Goal: Task Accomplishment & Management: Manage account settings

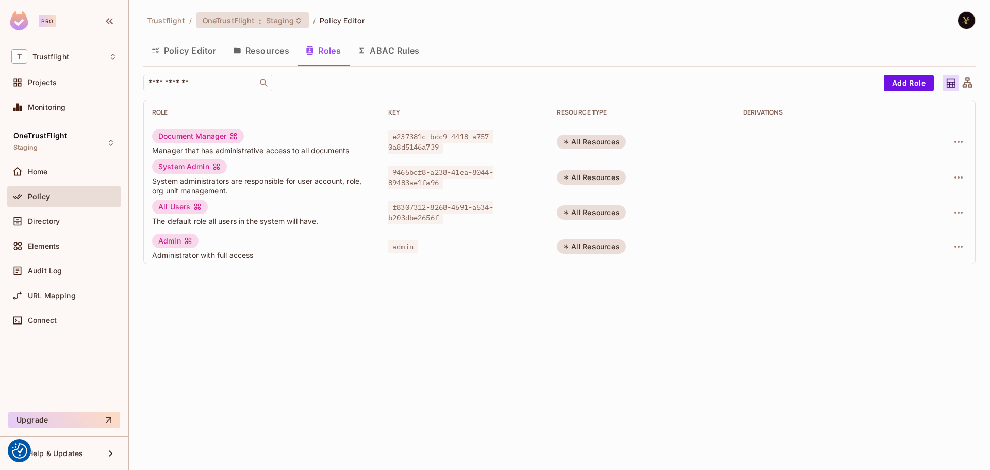
click at [260, 25] on span ":" at bounding box center [260, 21] width 4 height 8
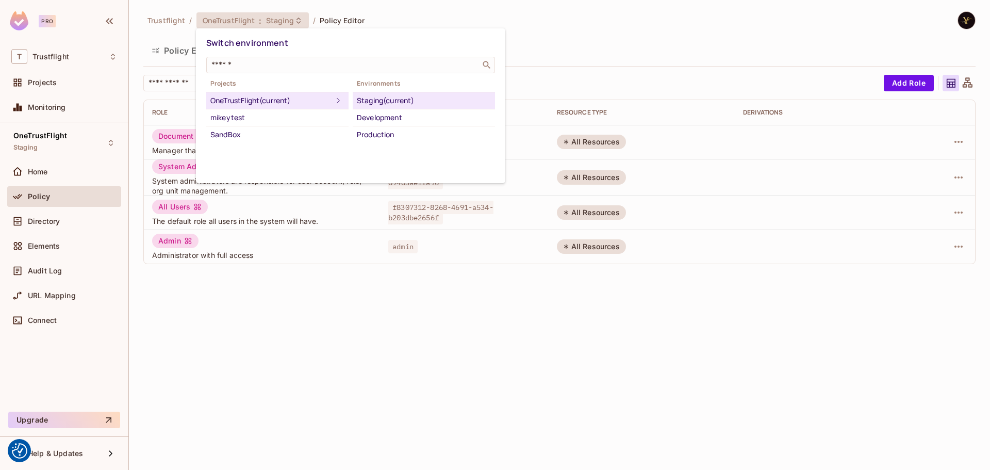
click at [415, 102] on div "Staging (current)" at bounding box center [424, 100] width 134 height 12
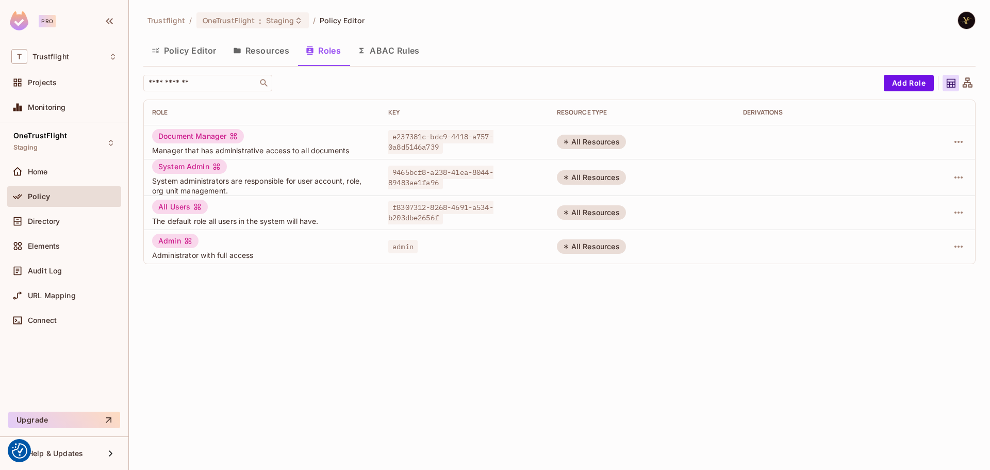
click at [377, 47] on button "ABAC Rules" at bounding box center [388, 51] width 79 height 26
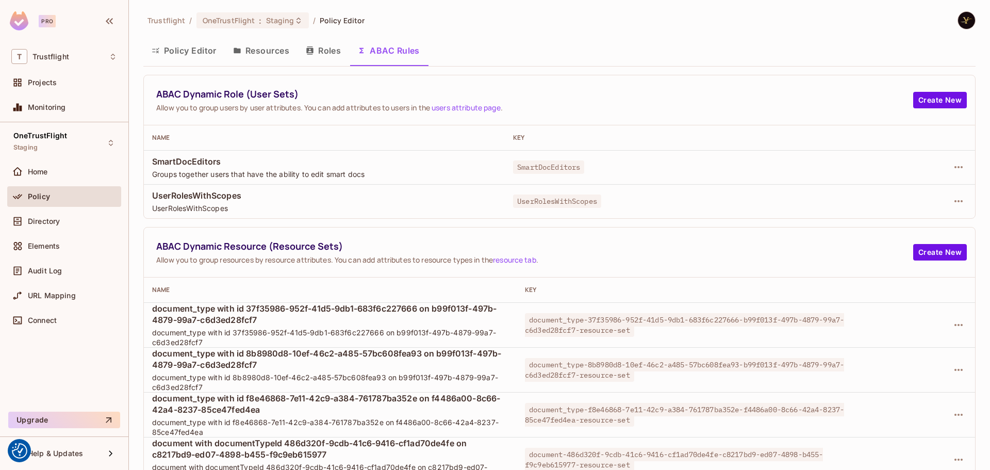
click at [981, 216] on div "Trustflight / OneTrustFlight : Staging / Policy Editor Policy Editor Resources …" at bounding box center [559, 235] width 861 height 470
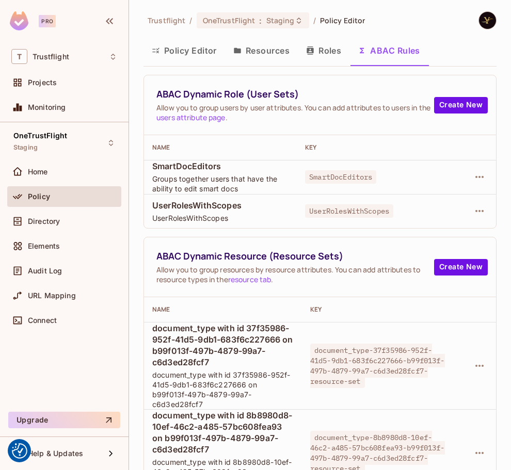
click at [495, 120] on div "Trustflight / OneTrustFlight : Staging / Policy Editor Policy Editor Resources …" at bounding box center [320, 235] width 382 height 470
click at [474, 364] on icon "button" at bounding box center [479, 366] width 12 height 12
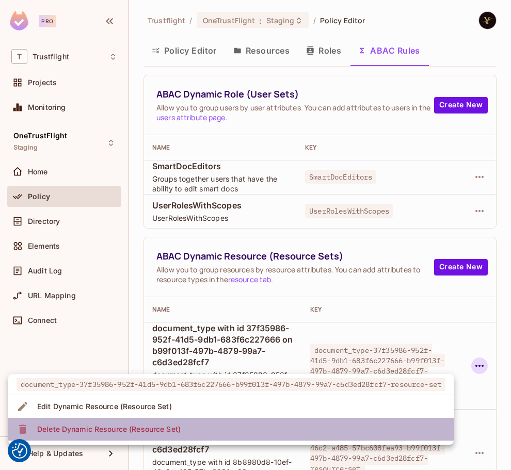
click at [101, 429] on div "Delete Dynamic Resource (Resource Set)" at bounding box center [108, 429] width 143 height 10
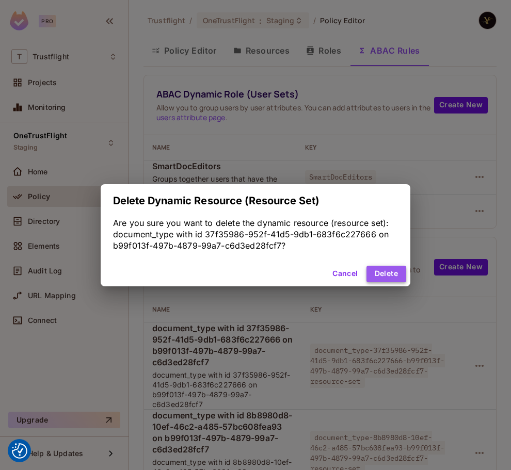
click at [389, 268] on button "Delete" at bounding box center [386, 274] width 40 height 17
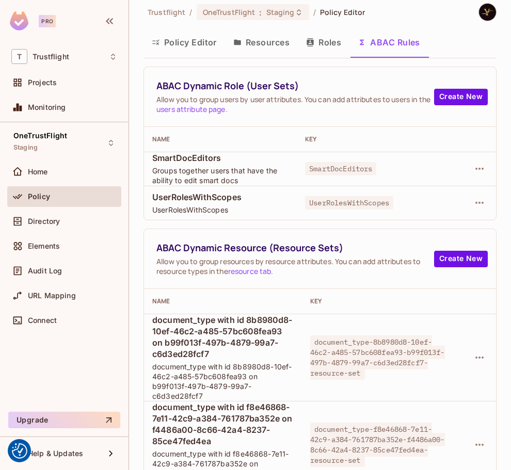
scroll to position [9, 0]
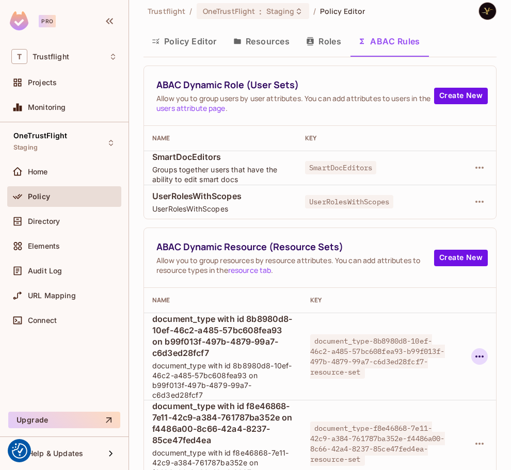
click at [473, 355] on icon "button" at bounding box center [479, 356] width 12 height 12
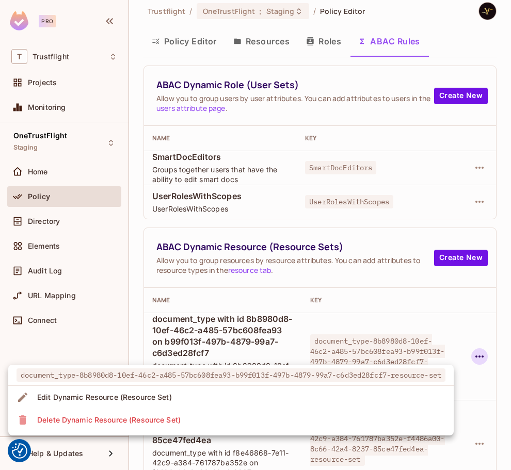
click at [229, 421] on li "Delete Dynamic Resource (Resource Set)" at bounding box center [230, 420] width 445 height 23
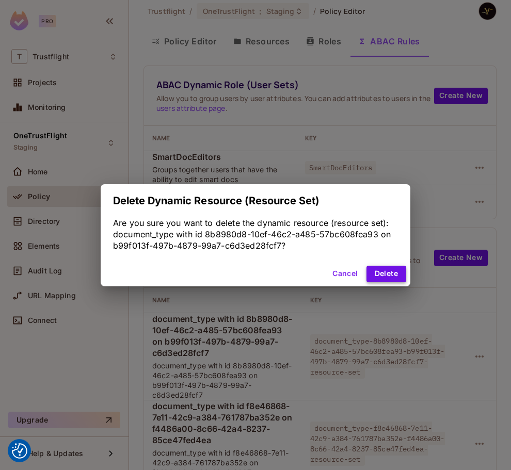
click at [396, 276] on button "Delete" at bounding box center [386, 274] width 40 height 17
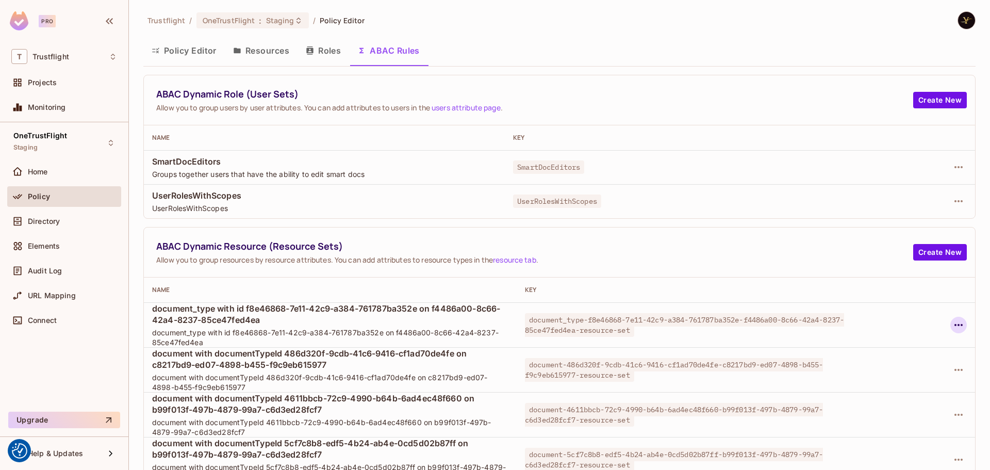
click at [954, 327] on icon "button" at bounding box center [959, 325] width 12 height 12
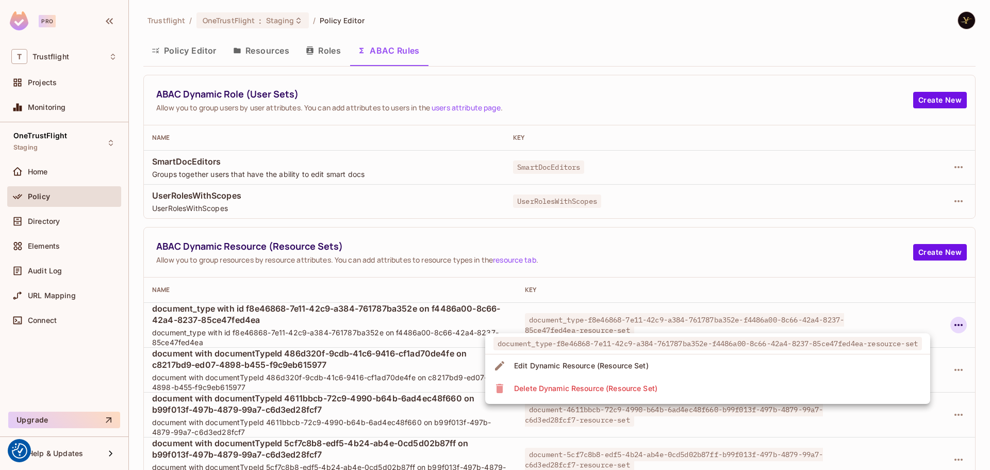
click at [589, 390] on div "Delete Dynamic Resource (Resource Set)" at bounding box center [585, 388] width 143 height 10
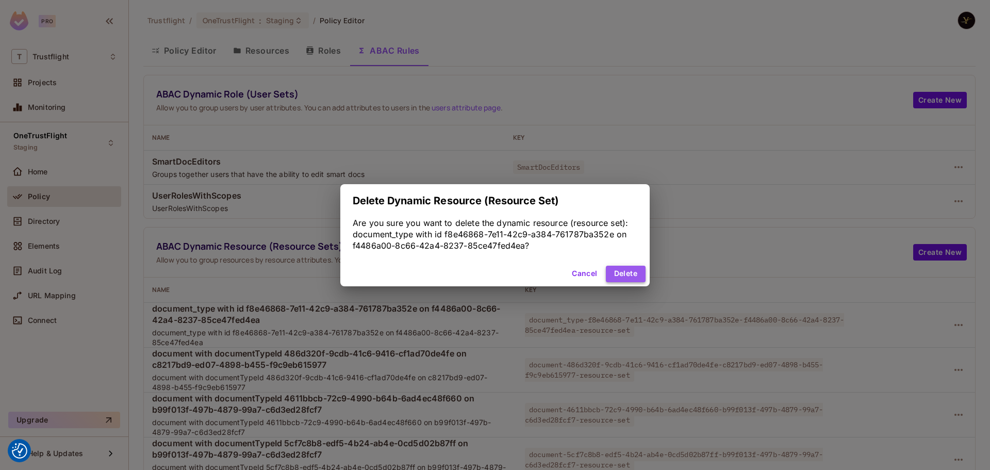
click at [634, 272] on button "Delete" at bounding box center [626, 274] width 40 height 17
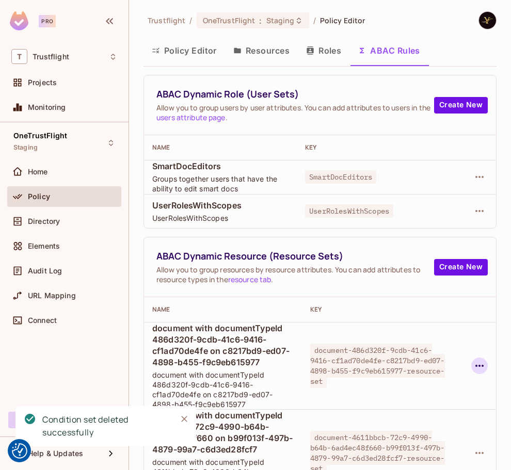
click at [473, 368] on icon "button" at bounding box center [479, 366] width 12 height 12
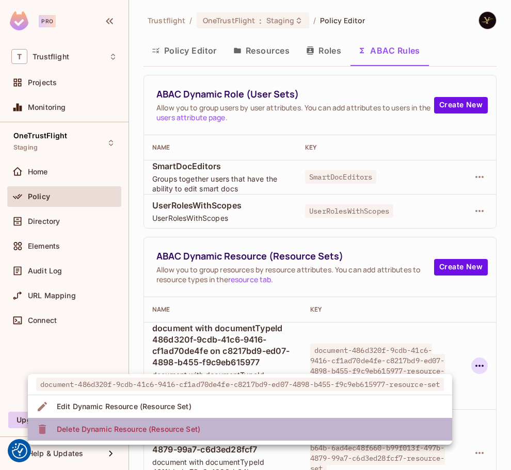
click at [183, 429] on div "Delete Dynamic Resource (Resource Set)" at bounding box center [128, 429] width 143 height 10
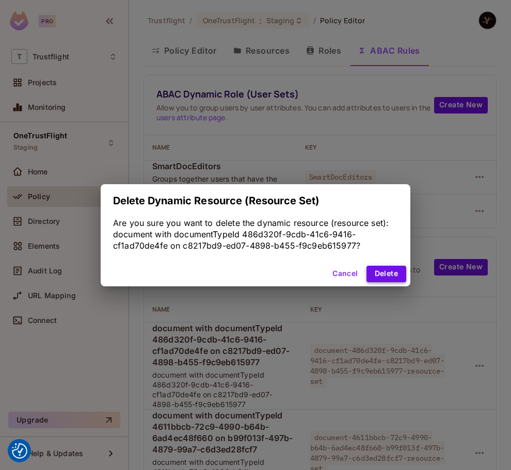
click at [381, 275] on button "Delete" at bounding box center [386, 274] width 40 height 17
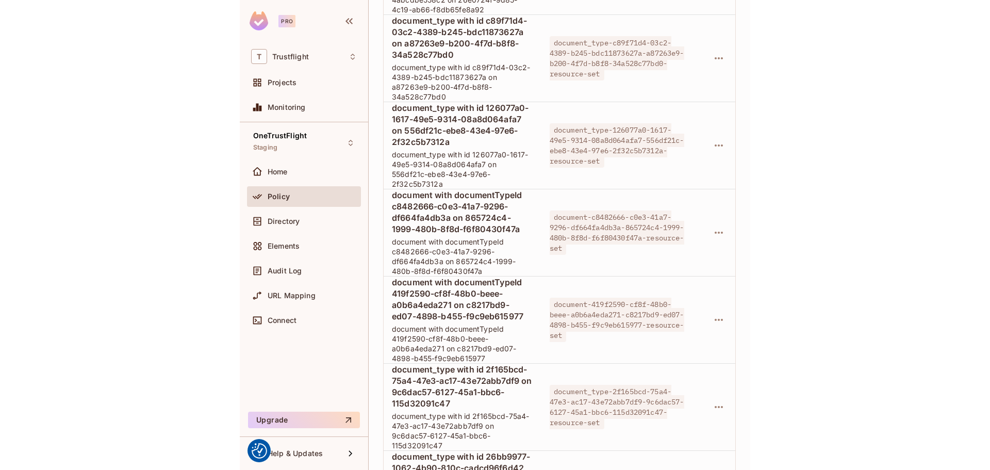
scroll to position [9628, 0]
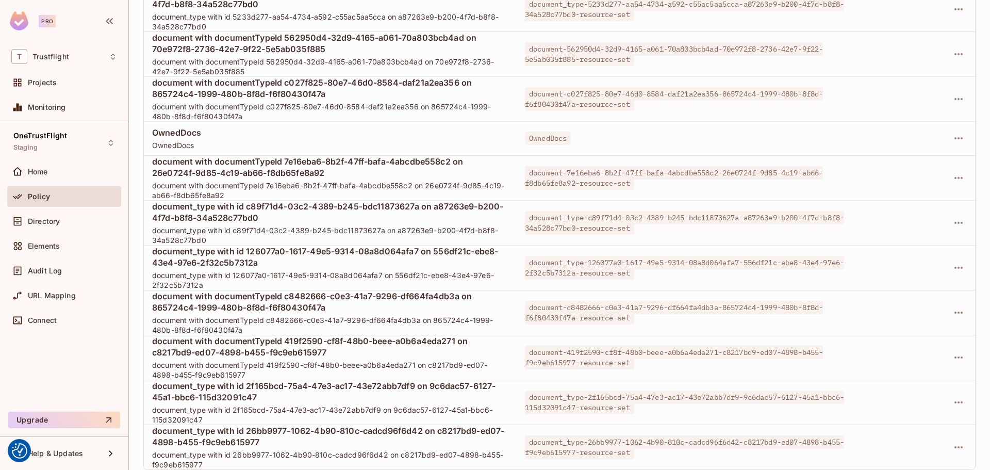
click at [977, 186] on div "Trustflight / OneTrustFlight : Staging / Policy Editor Policy Editor Resources …" at bounding box center [559, 235] width 861 height 470
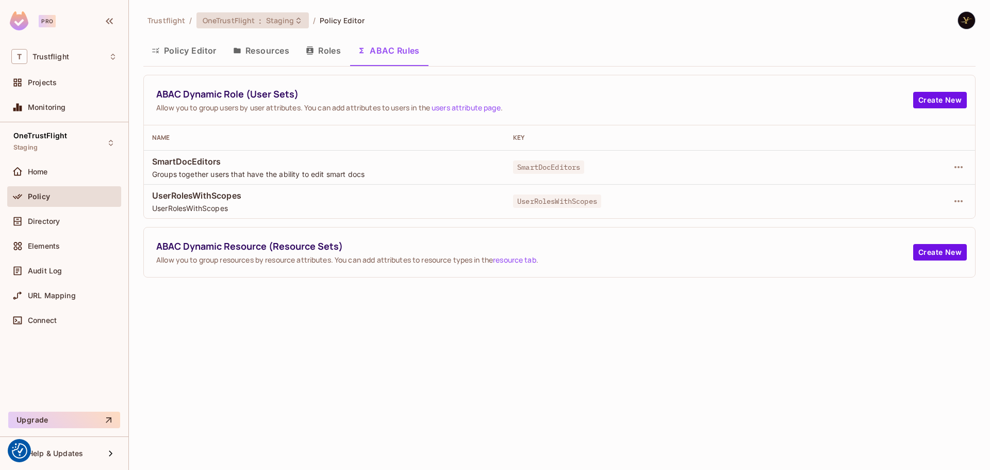
click at [284, 18] on span "Staging" at bounding box center [280, 20] width 28 height 10
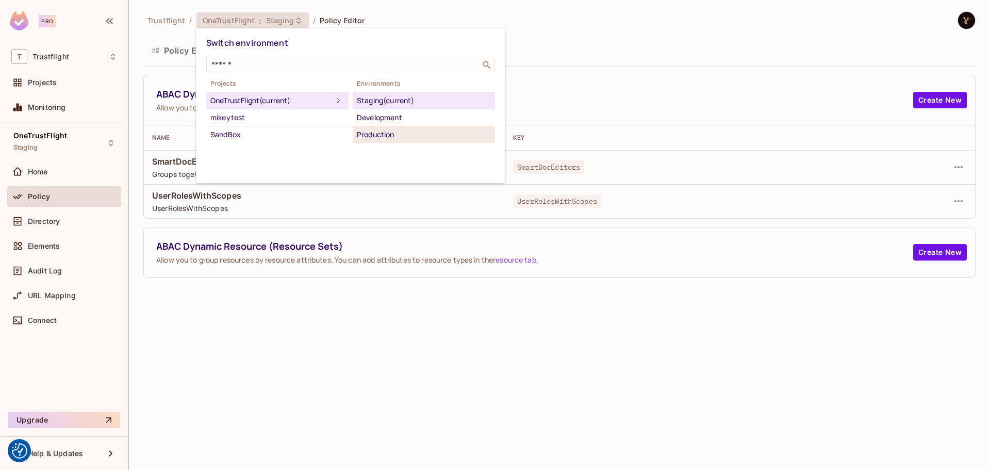
click at [391, 142] on li "Production" at bounding box center [424, 134] width 142 height 17
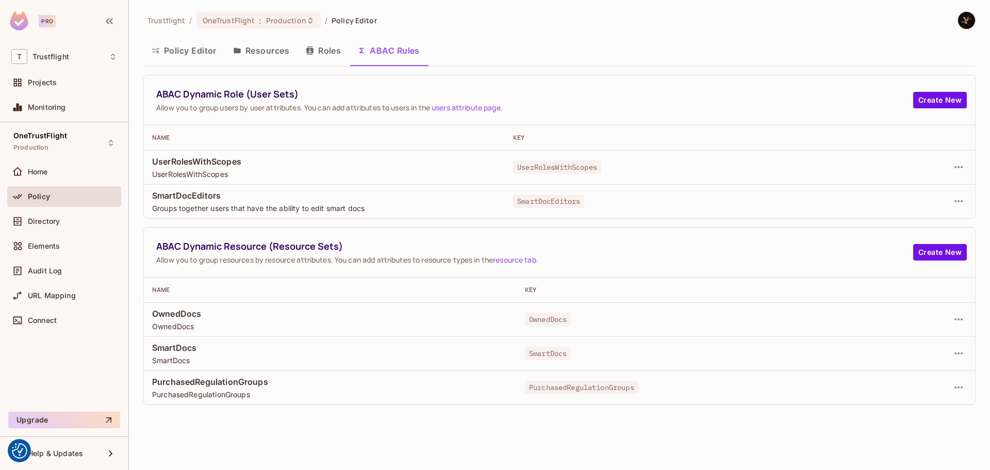
click at [543, 388] on span "PurchasedRegulationGroups" at bounding box center [581, 387] width 113 height 13
copy span "PurchasedRegulationGroups"
click at [954, 386] on icon "button" at bounding box center [959, 387] width 12 height 12
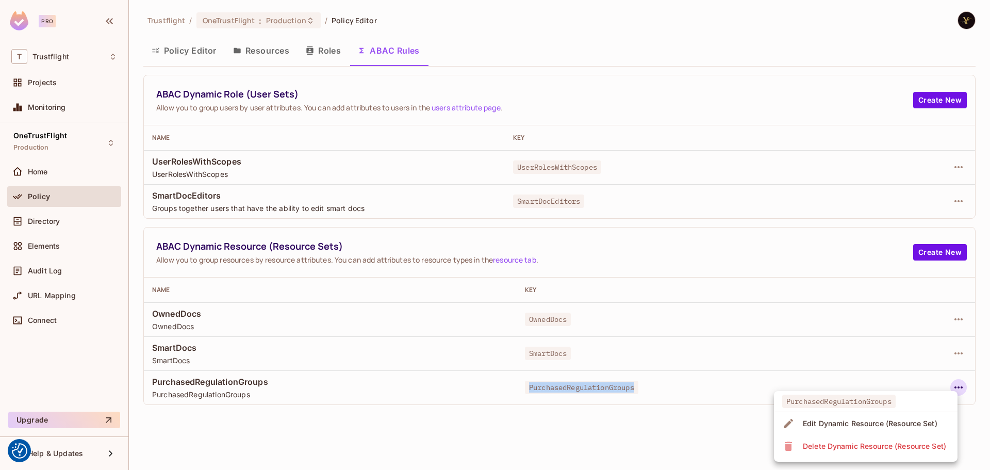
click at [840, 417] on span "Edit Dynamic Resource (Resource Set)" at bounding box center [870, 423] width 141 height 17
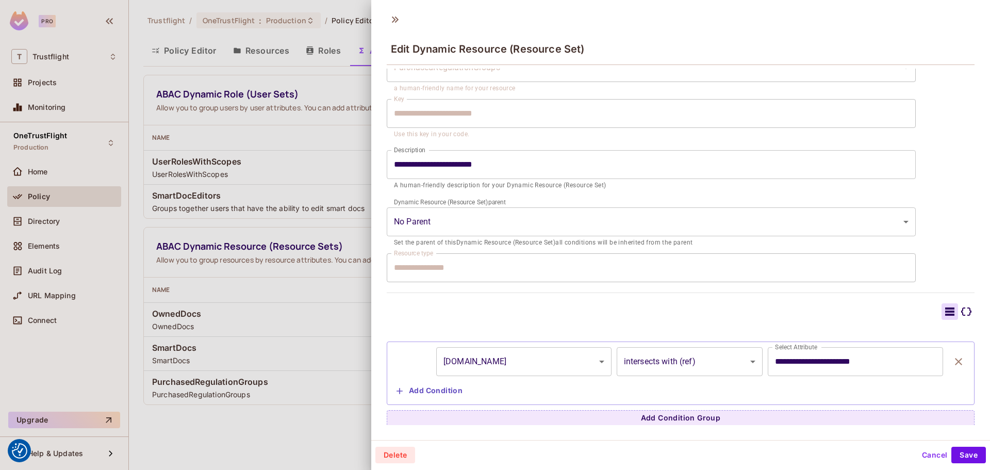
scroll to position [51, 0]
click at [298, 159] on div at bounding box center [495, 235] width 990 height 470
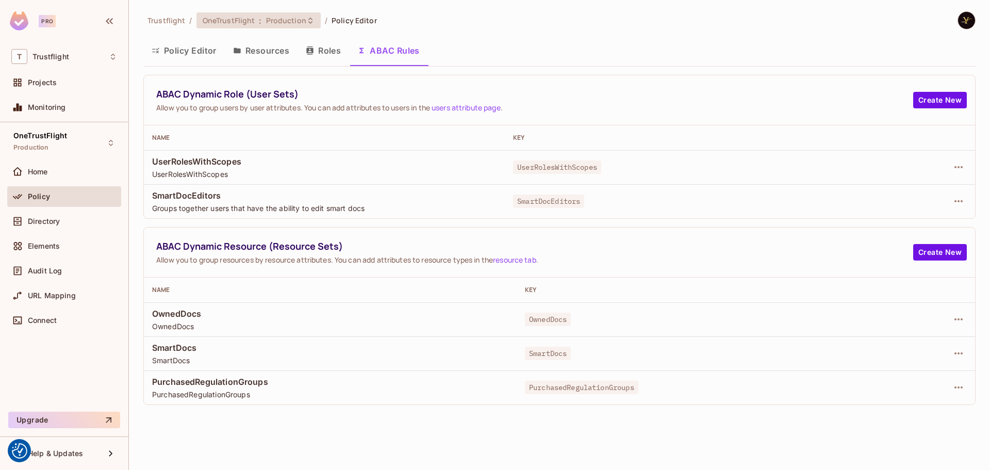
click at [297, 27] on div "OneTrustFlight : Production" at bounding box center [259, 20] width 124 height 16
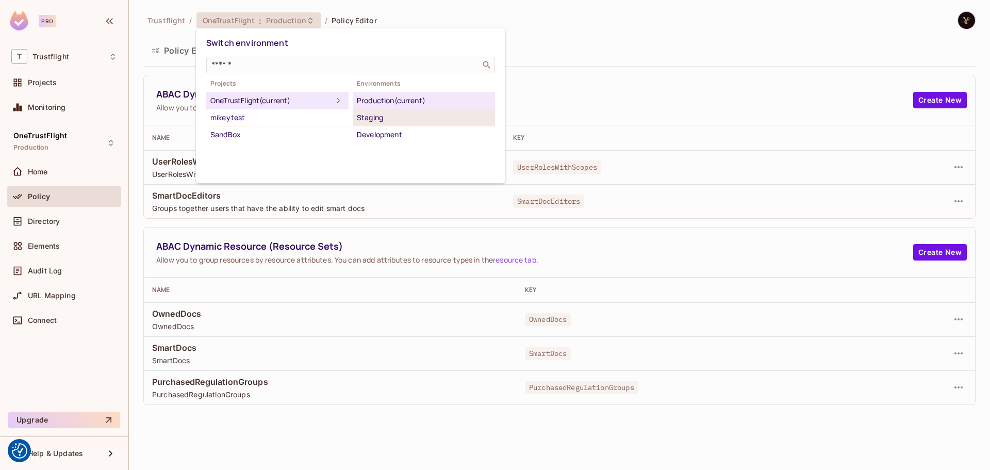
click at [363, 119] on div "Staging" at bounding box center [424, 117] width 134 height 12
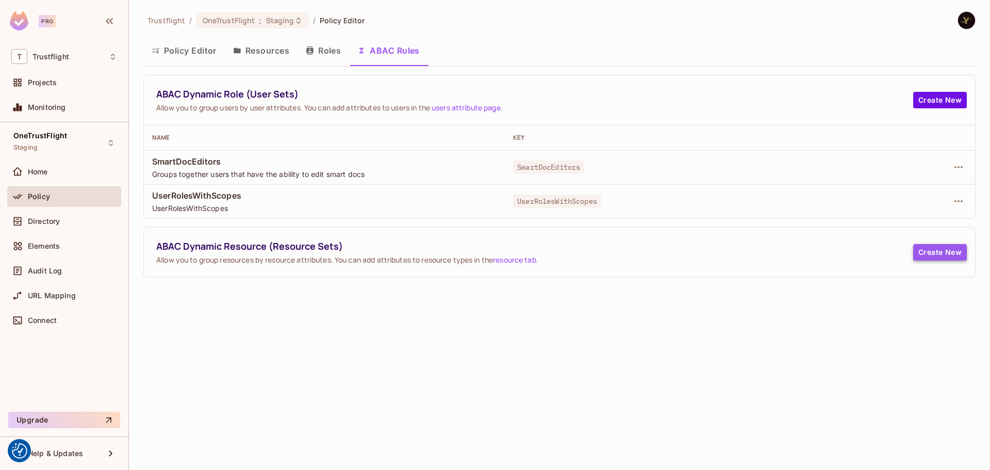
click at [923, 244] on button "Create New" at bounding box center [940, 252] width 54 height 17
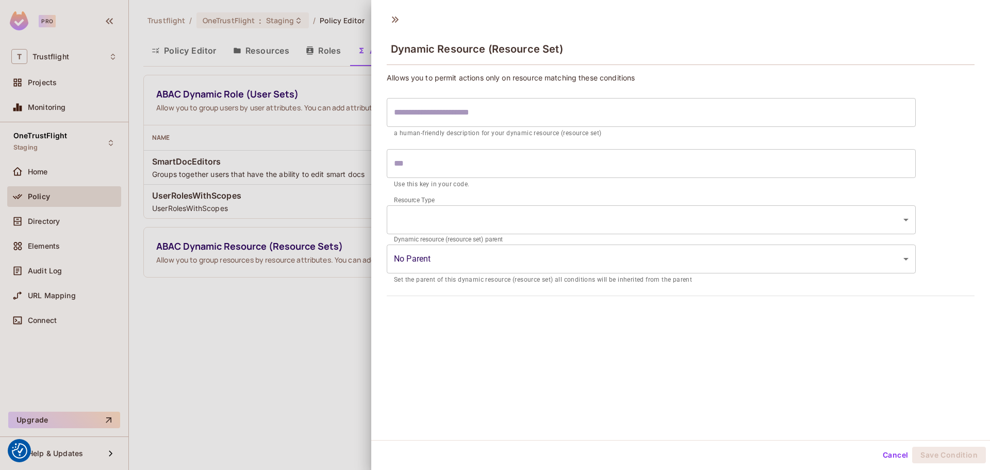
click at [474, 122] on input "text" at bounding box center [651, 112] width 529 height 29
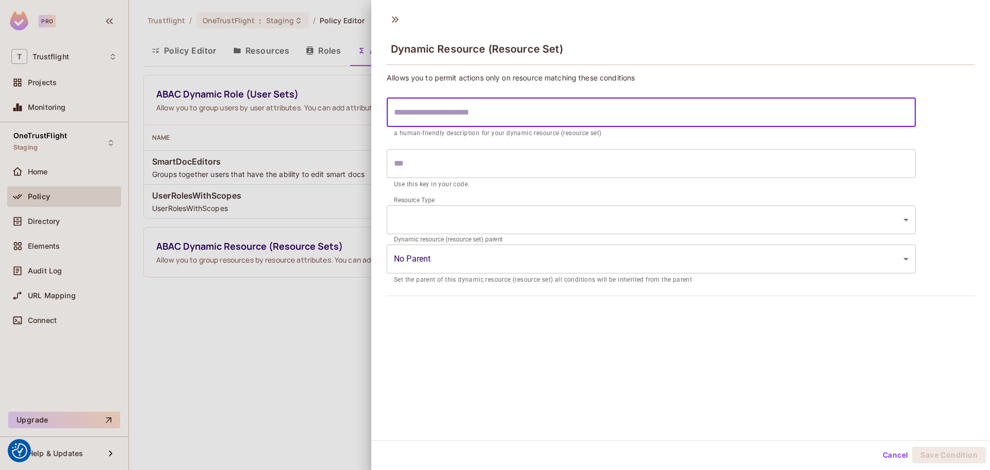
paste input "**********"
type input "**********"
click at [543, 217] on body "We use cookies to enhance your browsing experience, serve personalized ads or c…" at bounding box center [495, 235] width 990 height 470
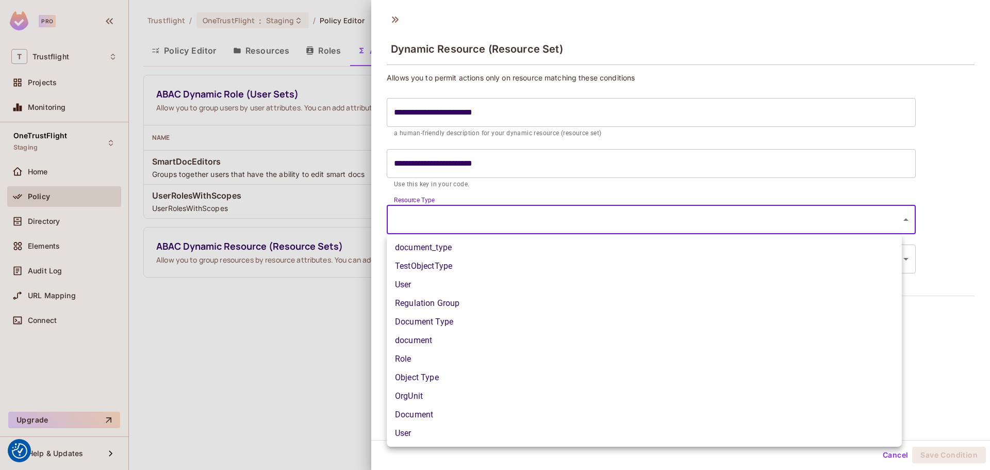
click at [470, 303] on li "Regulation Group" at bounding box center [644, 303] width 515 height 19
type input "**********"
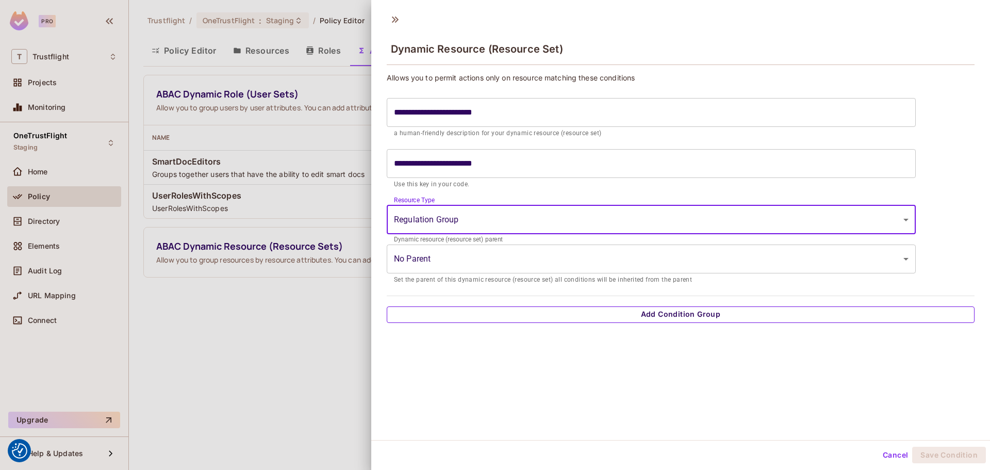
click at [583, 308] on button "Add Condition Group" at bounding box center [681, 314] width 588 height 17
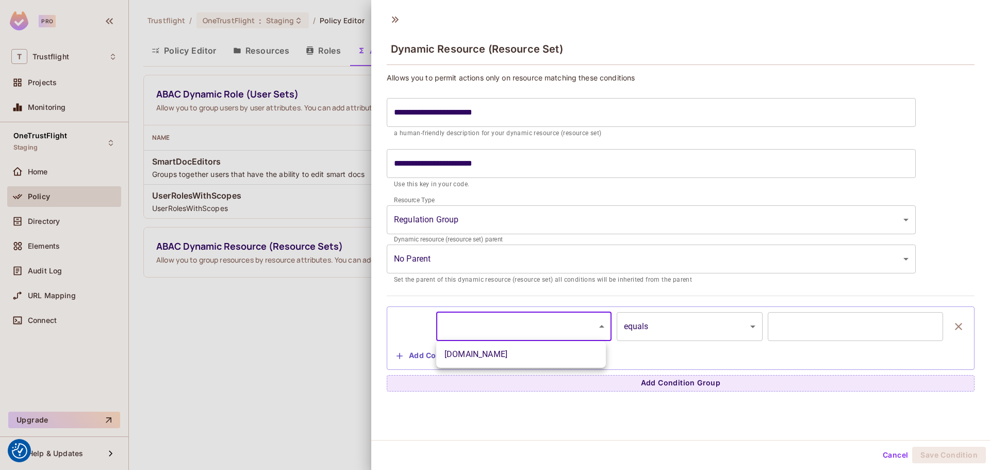
click at [492, 330] on body "We use cookies to enhance your browsing experience, serve personalized ads or c…" at bounding box center [495, 235] width 990 height 470
click at [484, 355] on li "[DOMAIN_NAME]" at bounding box center [521, 354] width 170 height 19
type input "**********"
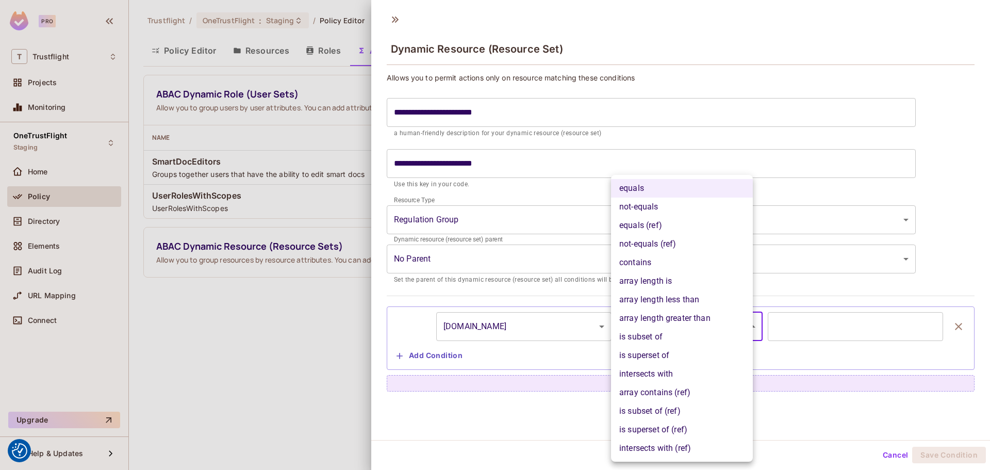
click at [650, 322] on body "We use cookies to enhance your browsing experience, serve personalized ads or c…" at bounding box center [495, 235] width 990 height 470
click at [680, 442] on li "intersects with (ref)" at bounding box center [682, 448] width 142 height 19
type input "**********"
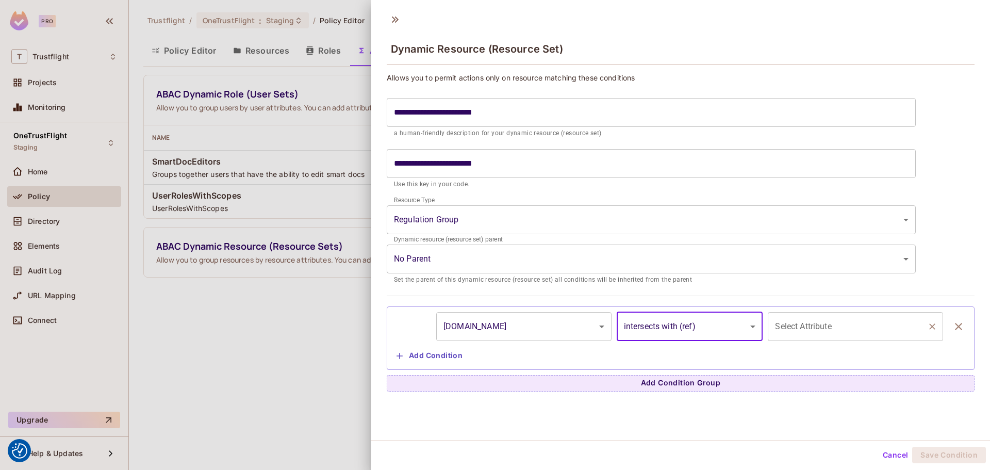
click at [848, 329] on input "Select Attribute" at bounding box center [848, 327] width 151 height 20
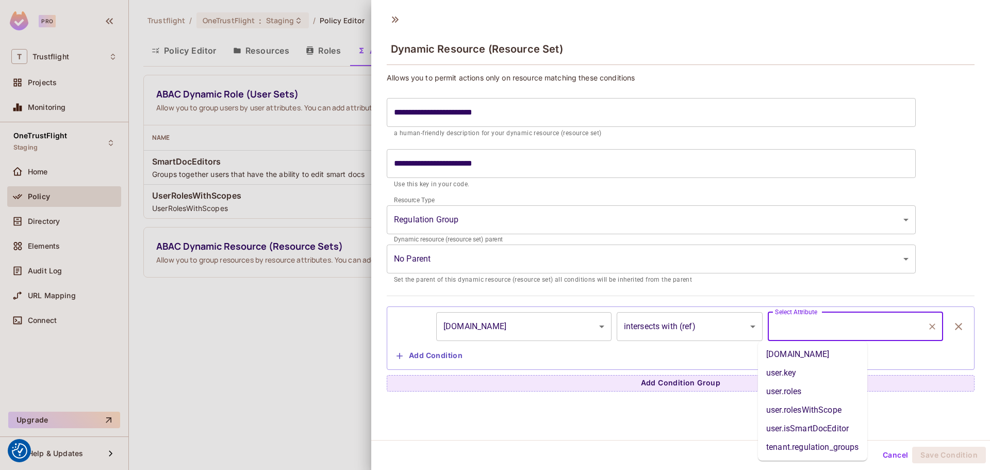
click at [839, 440] on li "tenant.regulation_groups" at bounding box center [812, 447] width 109 height 19
type input "**********"
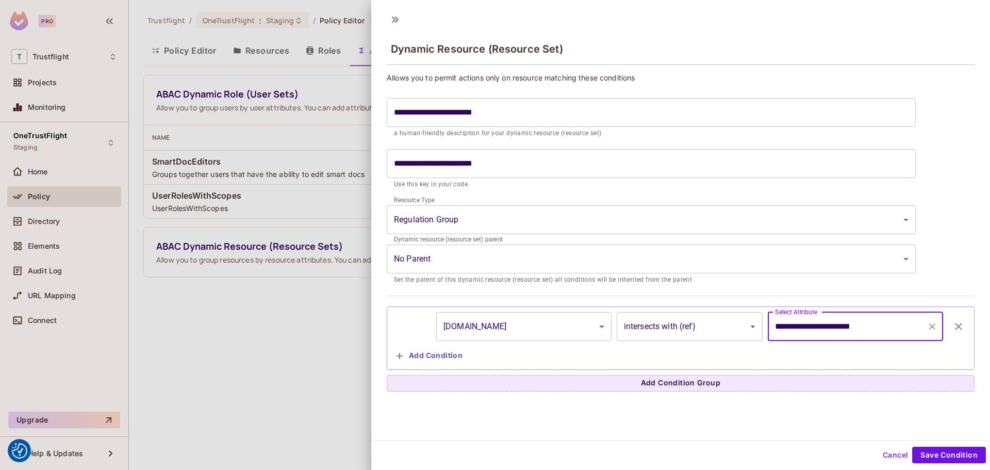
click at [574, 329] on body "We use cookies to enhance your browsing experience, serve personalized ads or c…" at bounding box center [495, 235] width 990 height 470
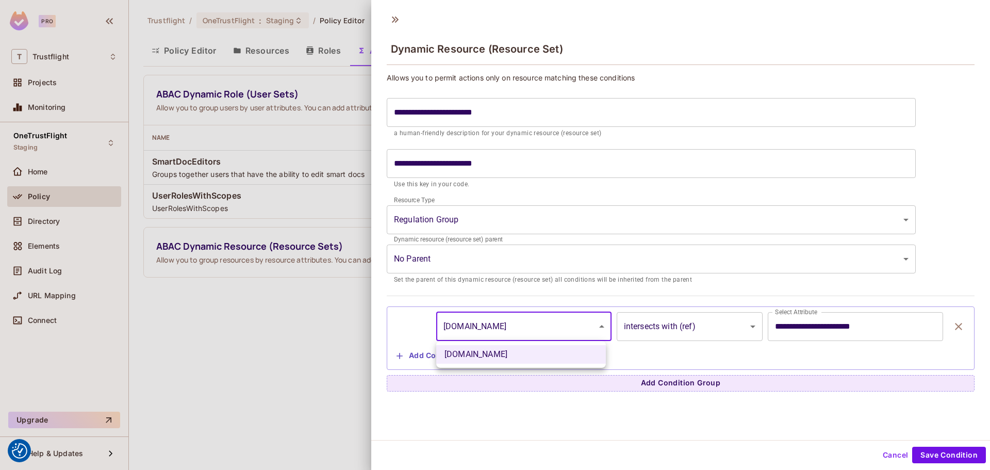
click at [576, 327] on div at bounding box center [495, 235] width 990 height 470
click at [929, 454] on button "Save Condition" at bounding box center [949, 455] width 74 height 17
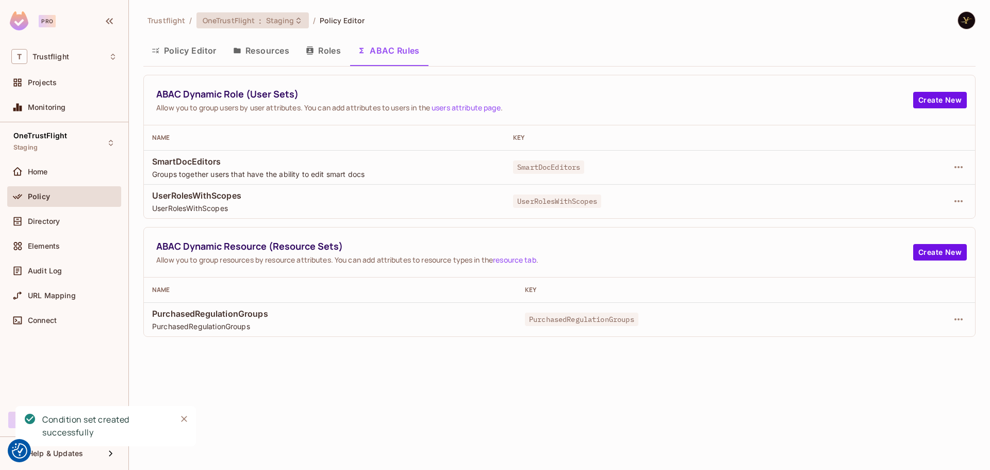
click at [277, 23] on span "Staging" at bounding box center [280, 20] width 28 height 10
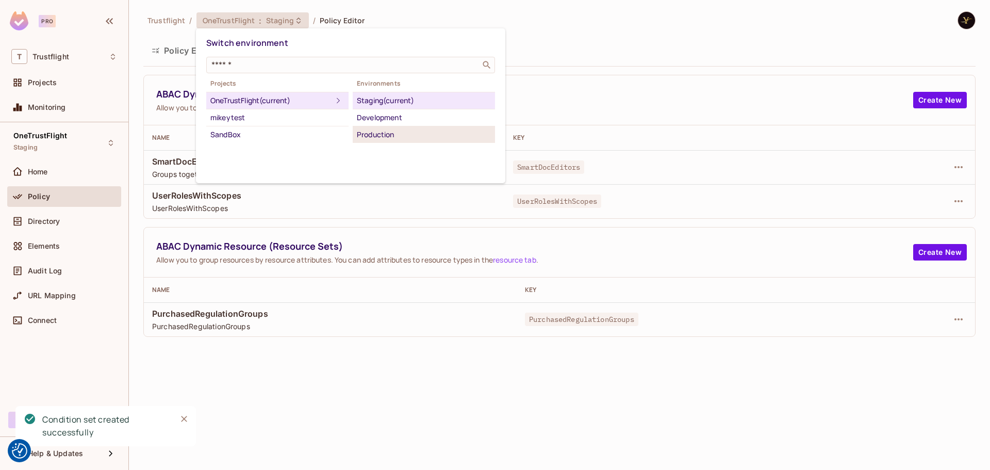
click at [373, 135] on div "Production" at bounding box center [424, 134] width 134 height 12
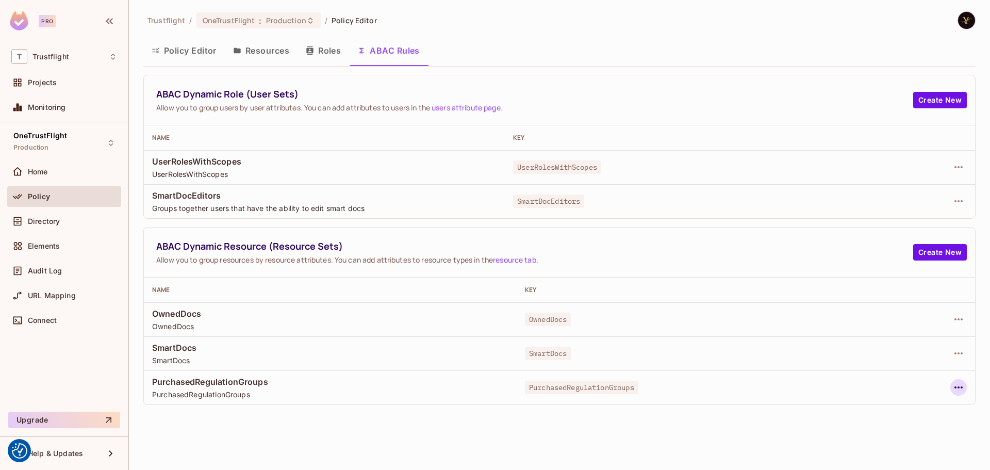
click at [962, 390] on icon "button" at bounding box center [959, 387] width 12 height 12
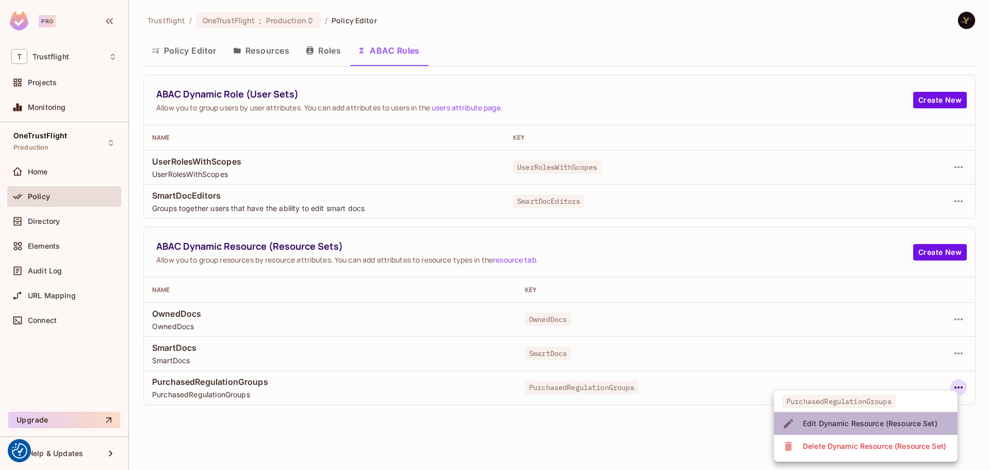
click at [850, 426] on div "Edit Dynamic Resource (Resource Set)" at bounding box center [870, 423] width 135 height 10
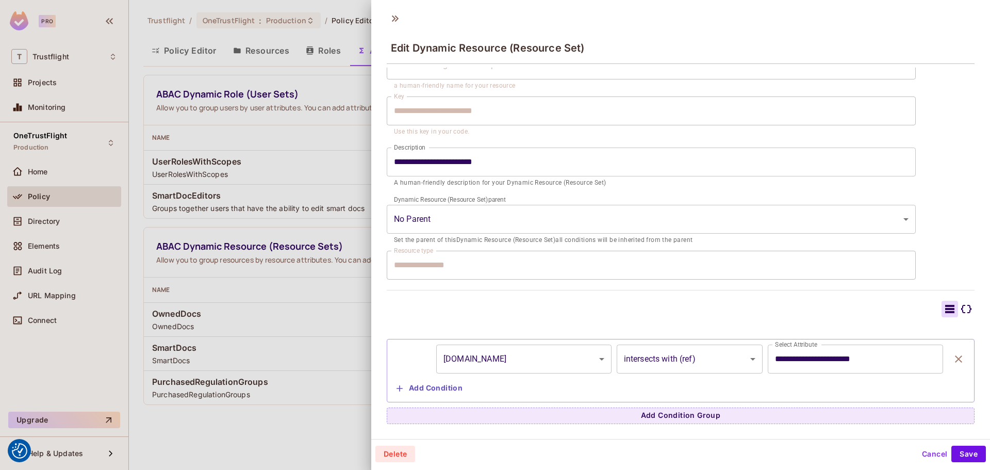
scroll to position [2, 0]
click at [932, 455] on button "Cancel" at bounding box center [935, 453] width 34 height 17
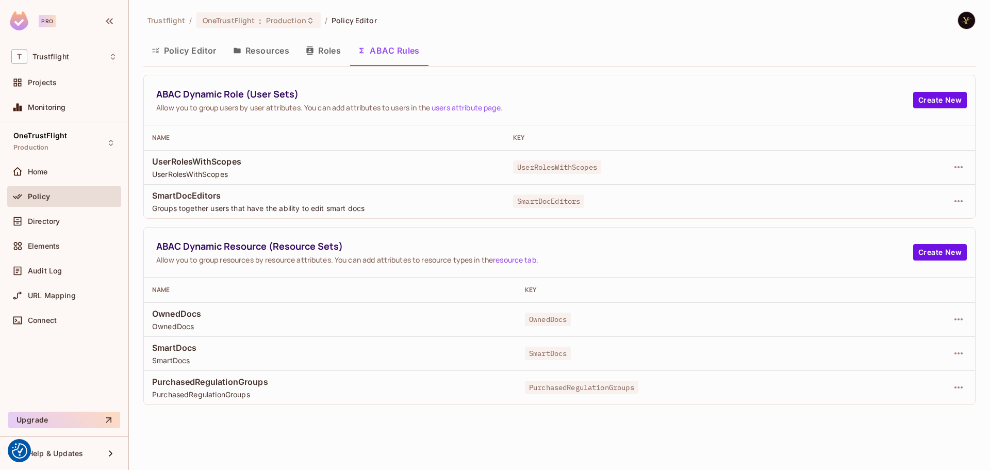
click at [535, 356] on span "SmartDocs" at bounding box center [548, 353] width 46 height 13
copy span "SmartDocs"
click at [953, 356] on icon "button" at bounding box center [959, 353] width 12 height 12
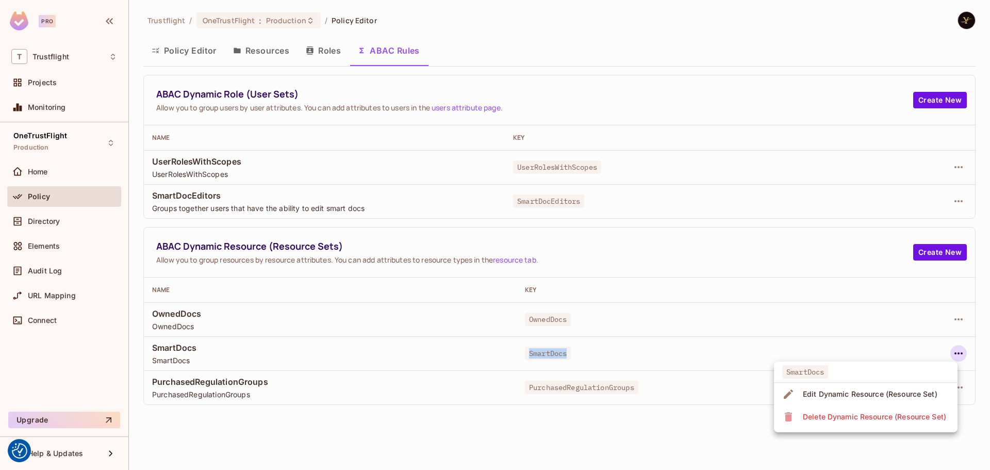
click at [875, 390] on div "Edit Dynamic Resource (Resource Set)" at bounding box center [870, 394] width 135 height 10
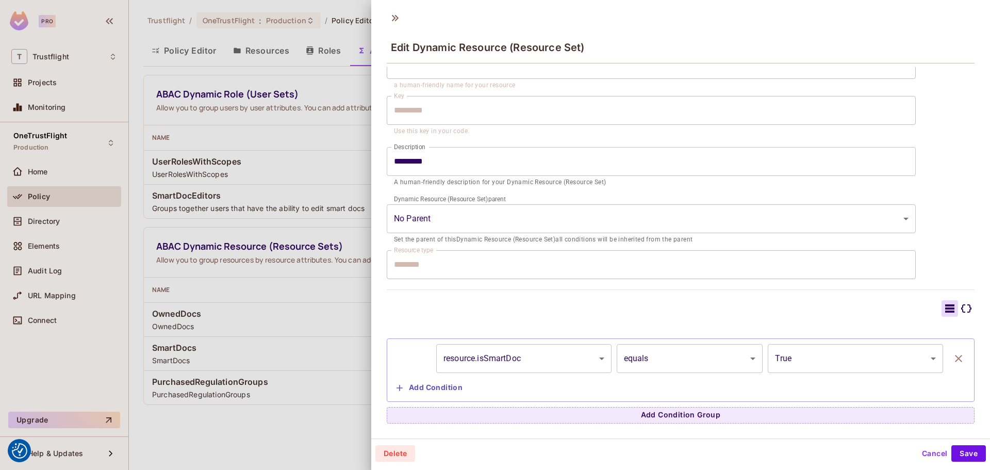
click at [929, 451] on button "Cancel" at bounding box center [935, 453] width 34 height 17
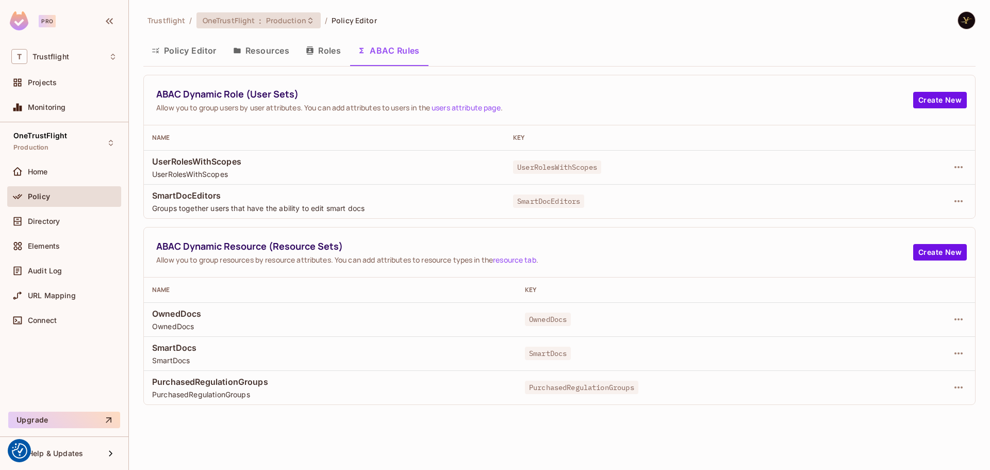
click at [295, 26] on div "OneTrustFlight : Production" at bounding box center [259, 20] width 124 height 16
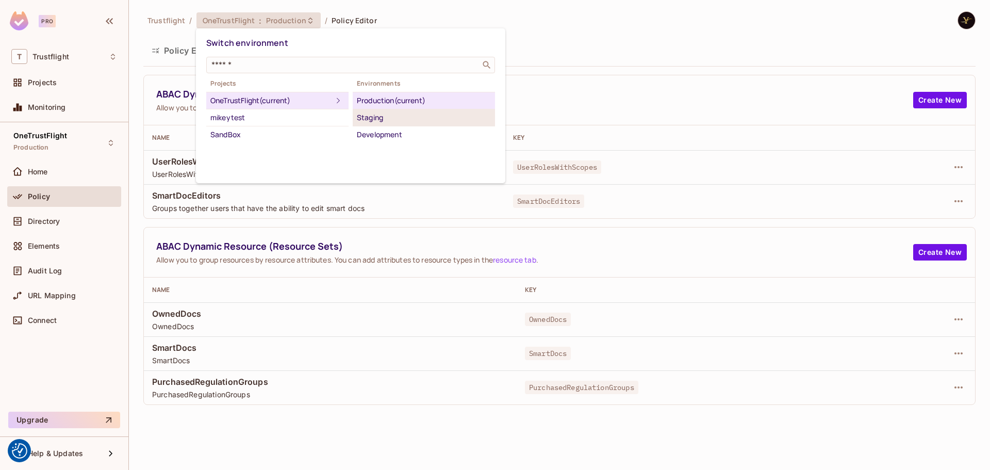
click at [386, 118] on div "Staging" at bounding box center [424, 117] width 134 height 12
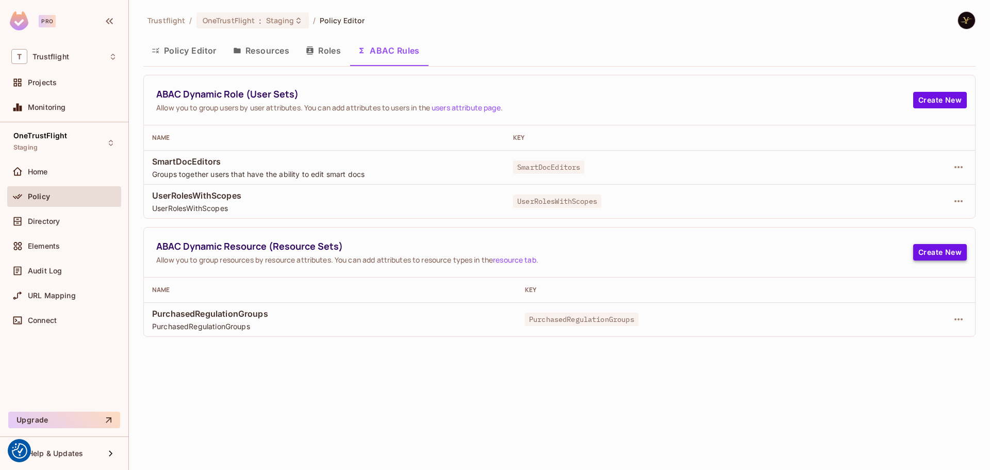
click at [927, 256] on button "Create New" at bounding box center [940, 252] width 54 height 17
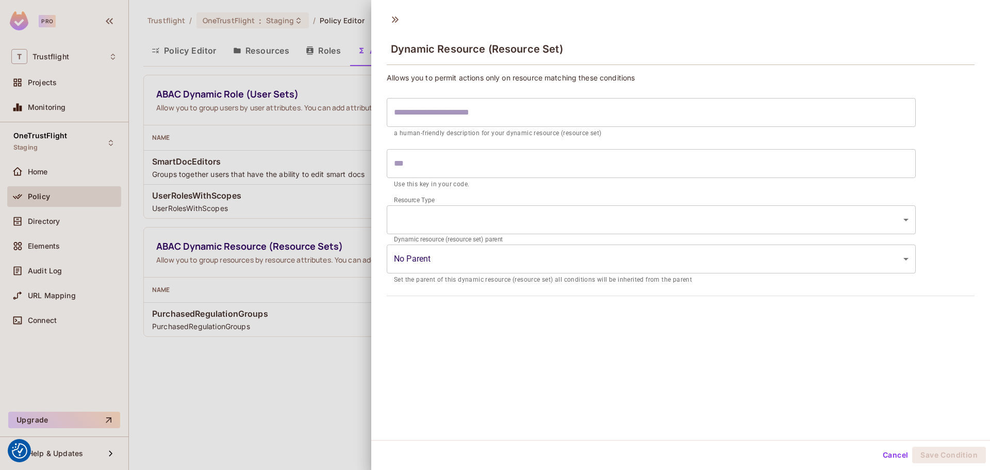
click at [444, 100] on input "text" at bounding box center [651, 112] width 529 height 29
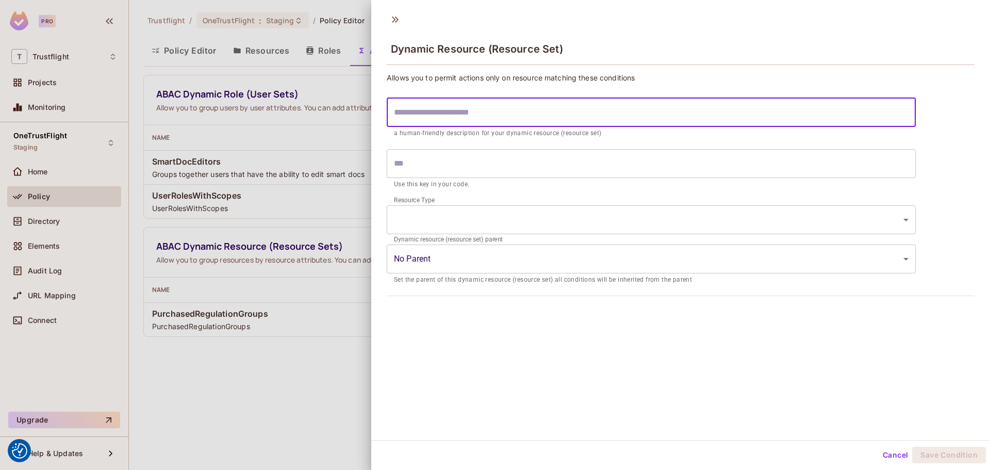
paste input "*********"
type input "*********"
click at [452, 222] on body "We use cookies to enhance your browsing experience, serve personalized ads or c…" at bounding box center [495, 235] width 990 height 470
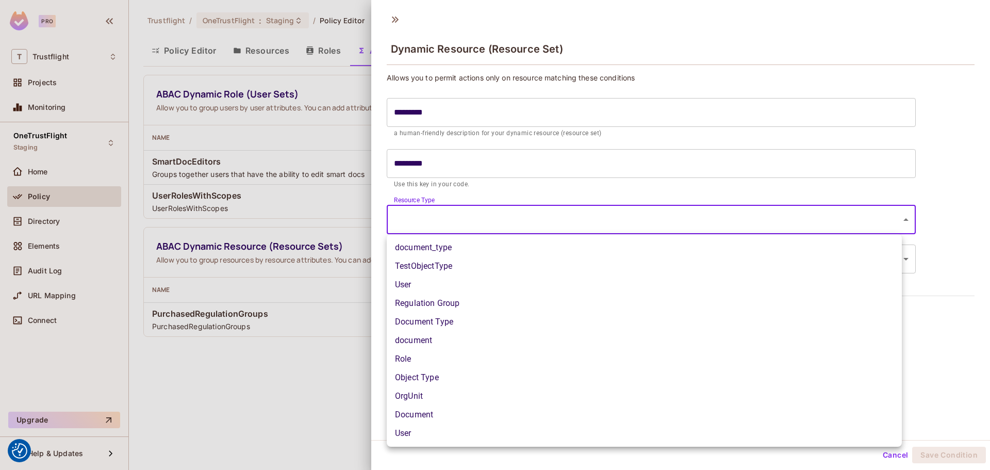
click at [414, 410] on li "Document" at bounding box center [644, 414] width 515 height 19
type input "********"
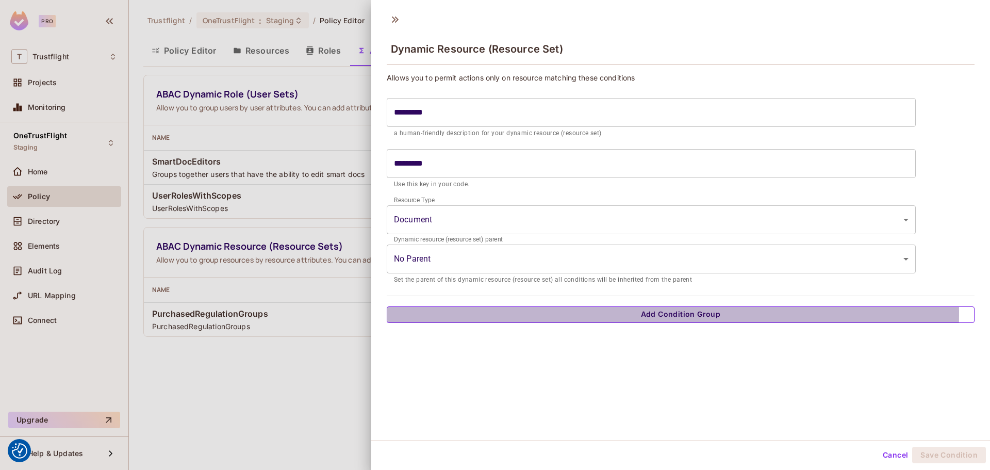
click at [509, 314] on button "Add Condition Group" at bounding box center [681, 314] width 588 height 17
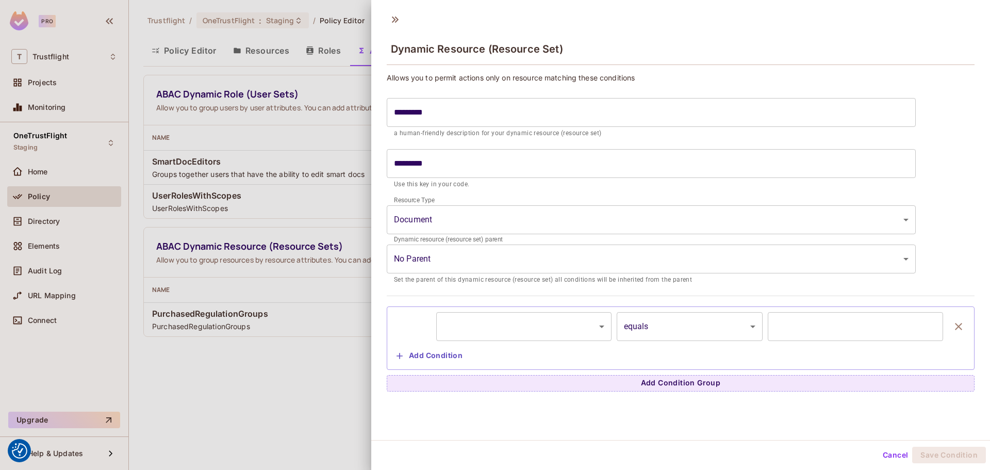
click at [467, 335] on body "We use cookies to enhance your browsing experience, serve personalized ads or c…" at bounding box center [495, 235] width 990 height 470
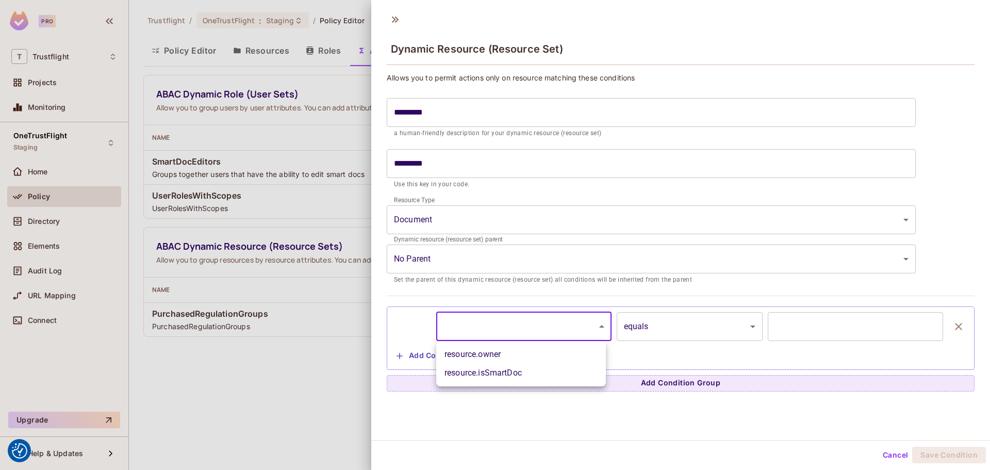
click at [496, 372] on li "resource.isSmartDoc" at bounding box center [521, 373] width 170 height 19
type input "**********"
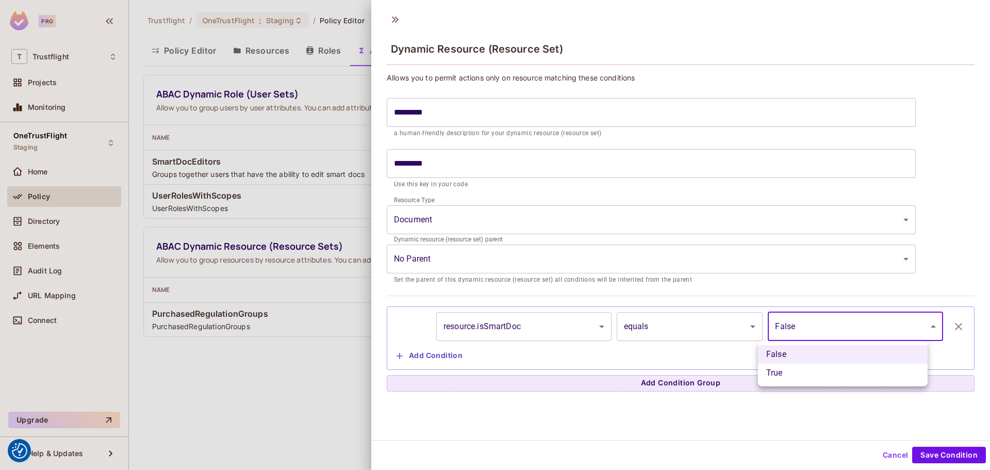
click at [787, 327] on body "We use cookies to enhance your browsing experience, serve personalized ads or c…" at bounding box center [495, 235] width 990 height 470
click at [808, 371] on li "True" at bounding box center [843, 373] width 170 height 19
type input "****"
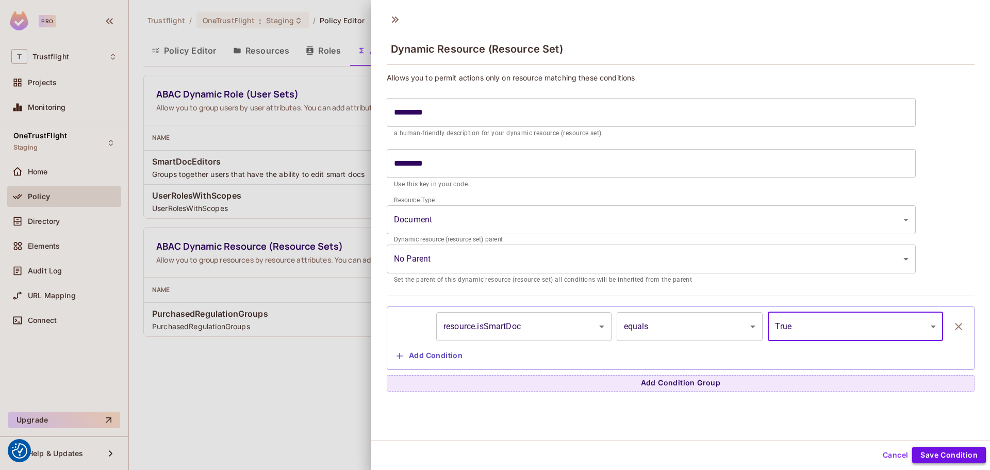
click at [931, 455] on button "Save Condition" at bounding box center [949, 455] width 74 height 17
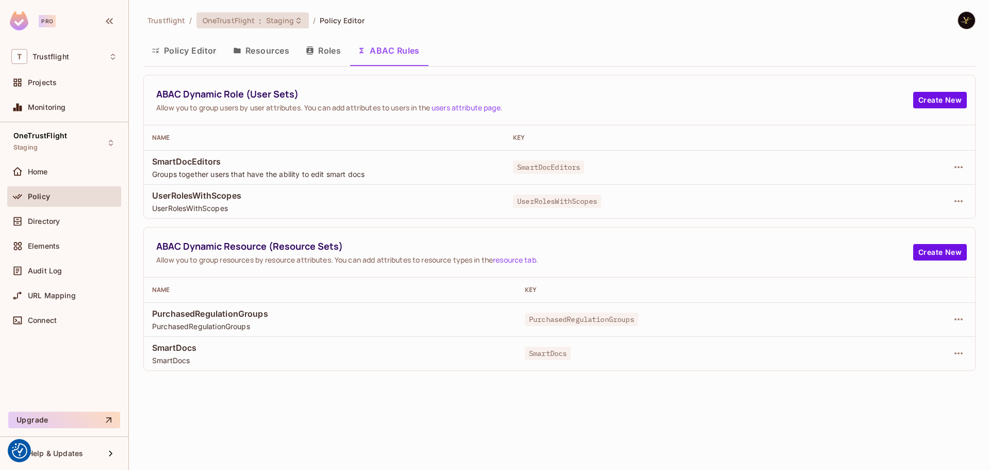
click at [278, 21] on span "Staging" at bounding box center [280, 20] width 28 height 10
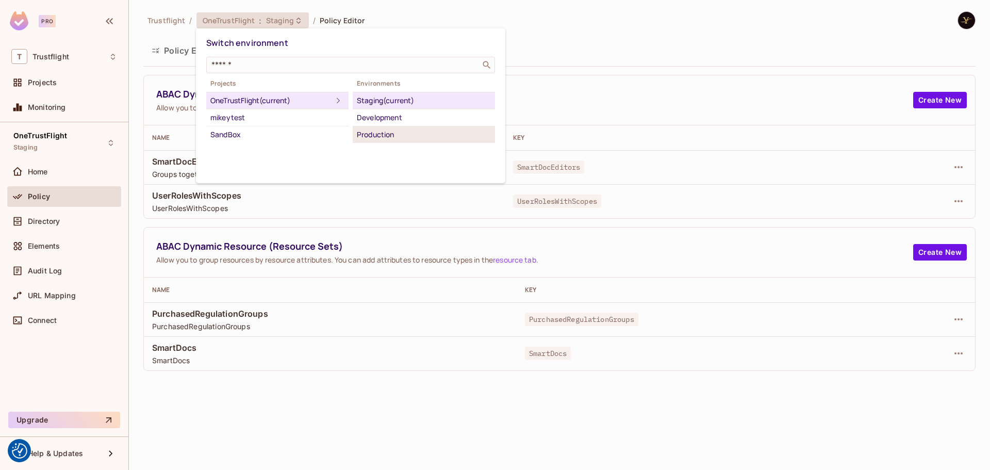
click at [404, 130] on div "Production" at bounding box center [424, 134] width 134 height 12
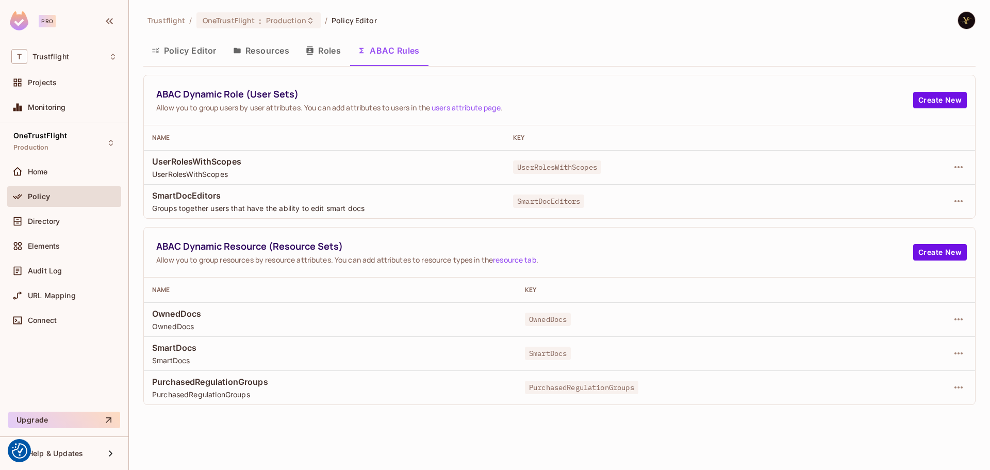
click at [184, 315] on span "OwnedDocs" at bounding box center [330, 313] width 356 height 11
copy span "OwnedDocs"
click at [956, 325] on button "button" at bounding box center [959, 319] width 17 height 17
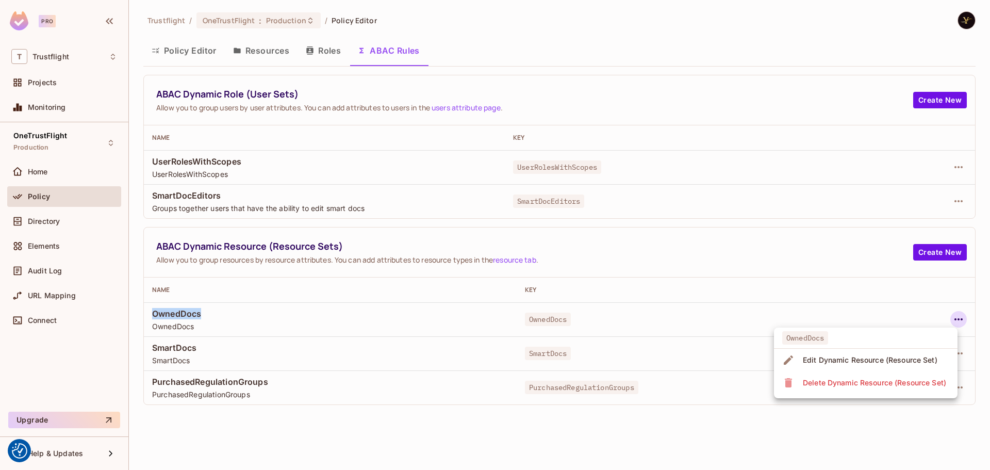
click at [926, 357] on div "Edit Dynamic Resource (Resource Set)" at bounding box center [870, 360] width 135 height 10
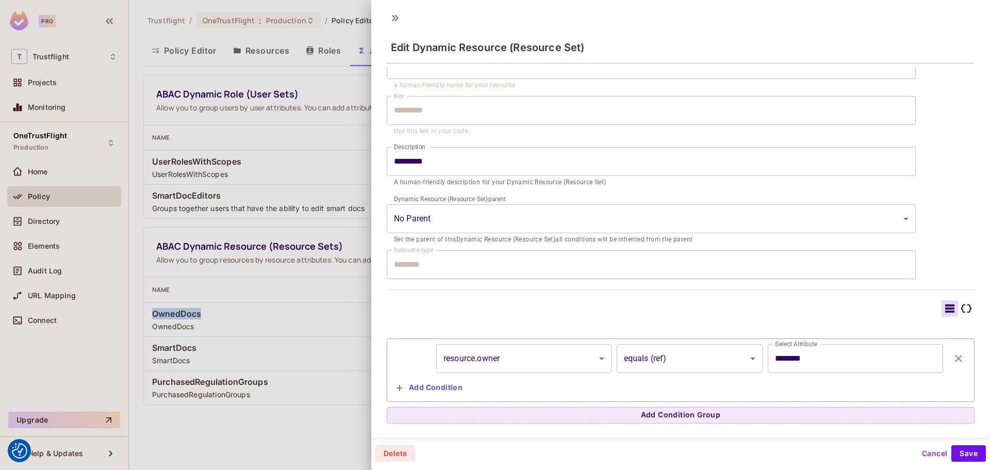
click at [927, 449] on button "Cancel" at bounding box center [935, 453] width 34 height 17
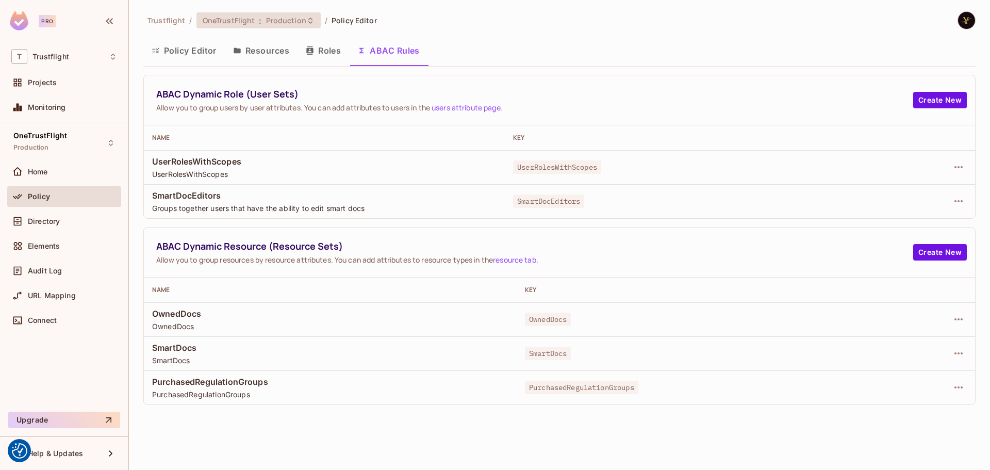
click at [289, 26] on div "OneTrustFlight : Production" at bounding box center [259, 20] width 124 height 16
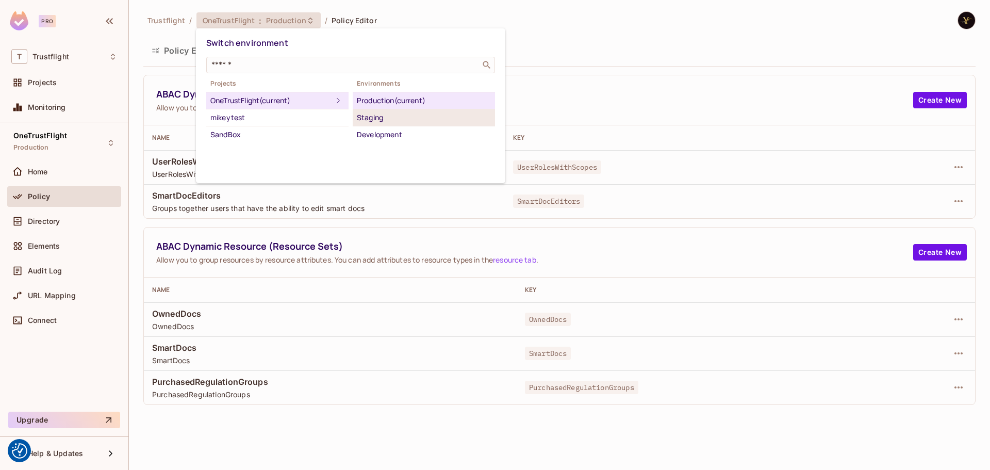
click at [412, 120] on div "Staging" at bounding box center [424, 117] width 134 height 12
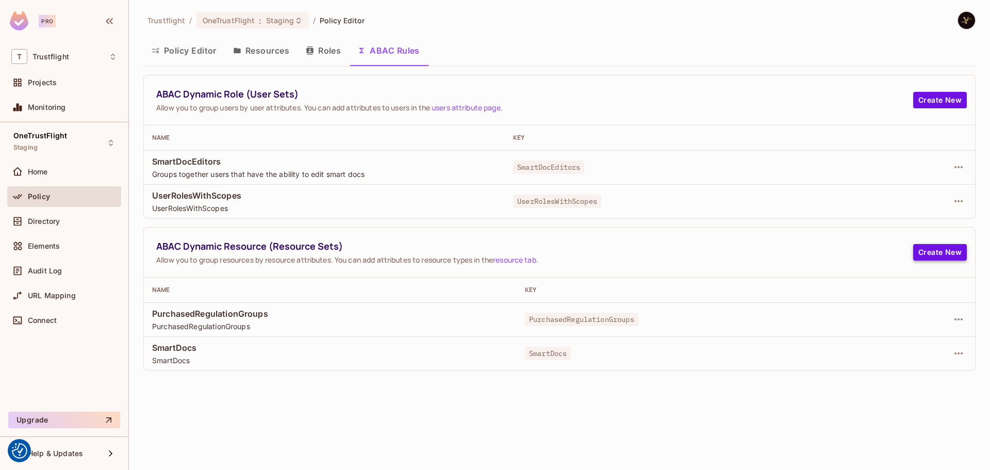
click at [947, 251] on button "Create New" at bounding box center [940, 252] width 54 height 17
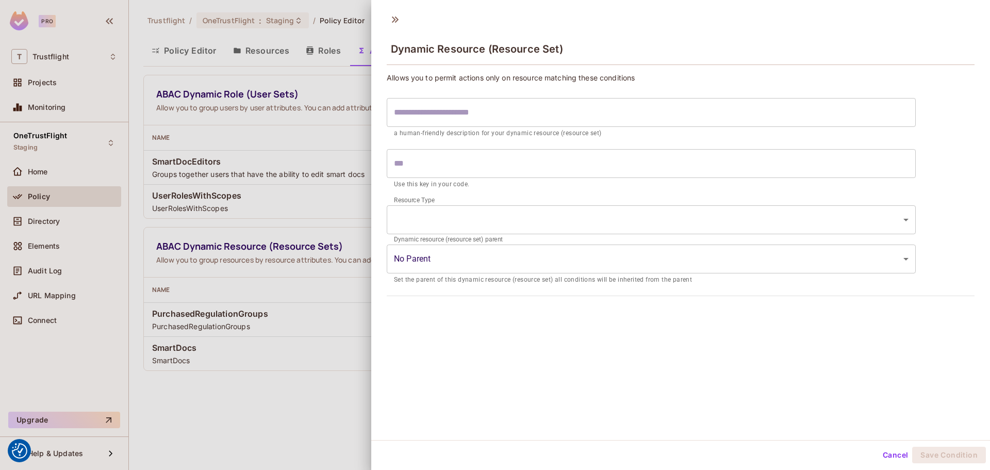
click at [458, 126] on input "text" at bounding box center [651, 112] width 529 height 29
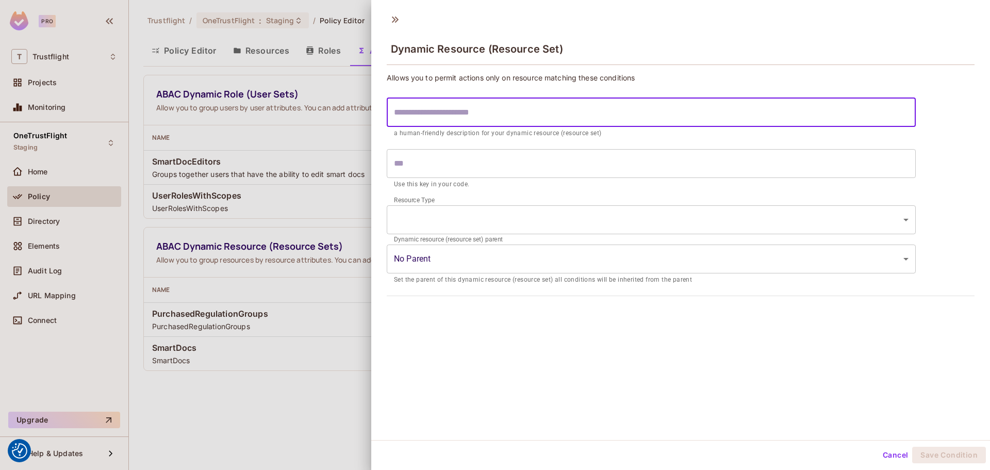
paste input "*********"
type input "*********"
click at [482, 226] on body "We use cookies to enhance your browsing experience, serve personalized ads or c…" at bounding box center [495, 235] width 990 height 470
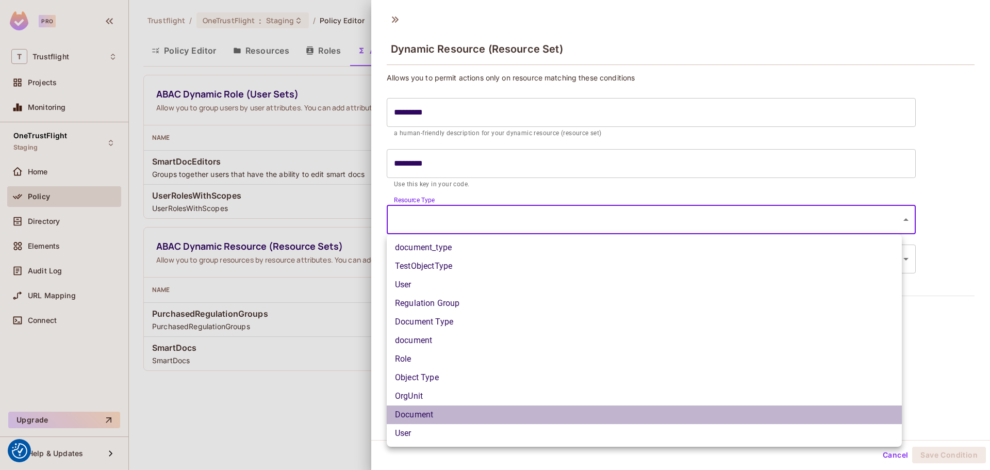
click at [445, 418] on li "Document" at bounding box center [644, 414] width 515 height 19
type input "********"
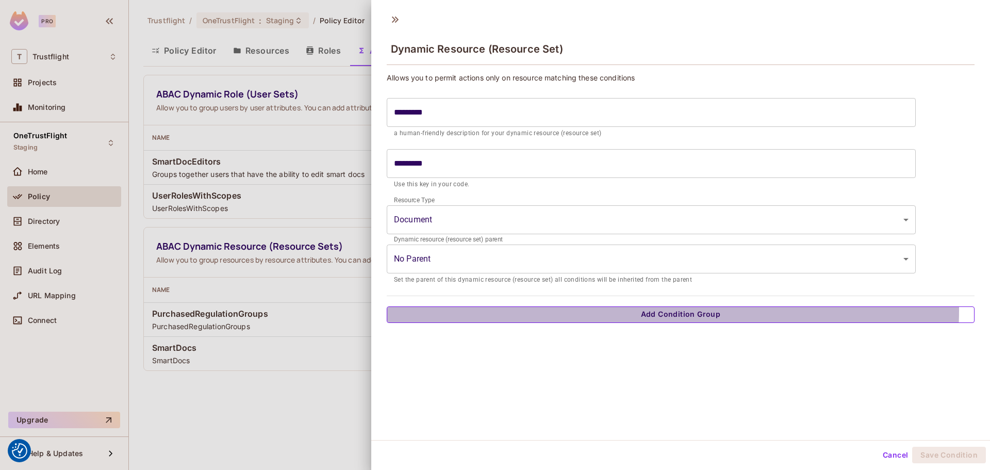
click at [620, 310] on button "Add Condition Group" at bounding box center [681, 314] width 588 height 17
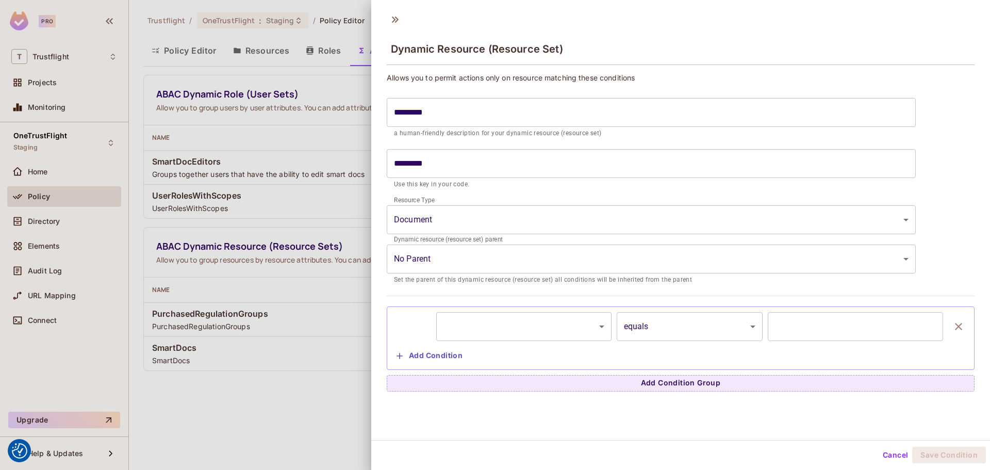
click at [507, 323] on body "We use cookies to enhance your browsing experience, serve personalized ads or c…" at bounding box center [495, 235] width 990 height 470
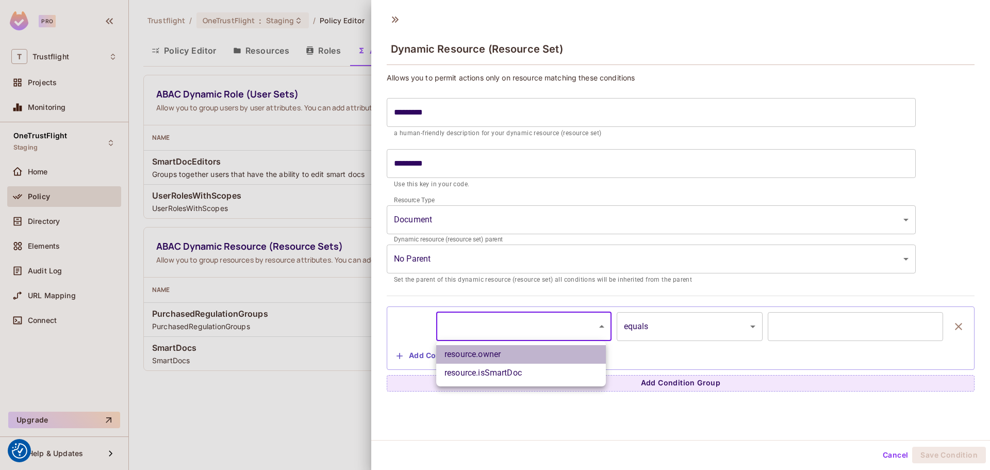
click at [505, 356] on li "resource.owner" at bounding box center [521, 354] width 170 height 19
type input "**********"
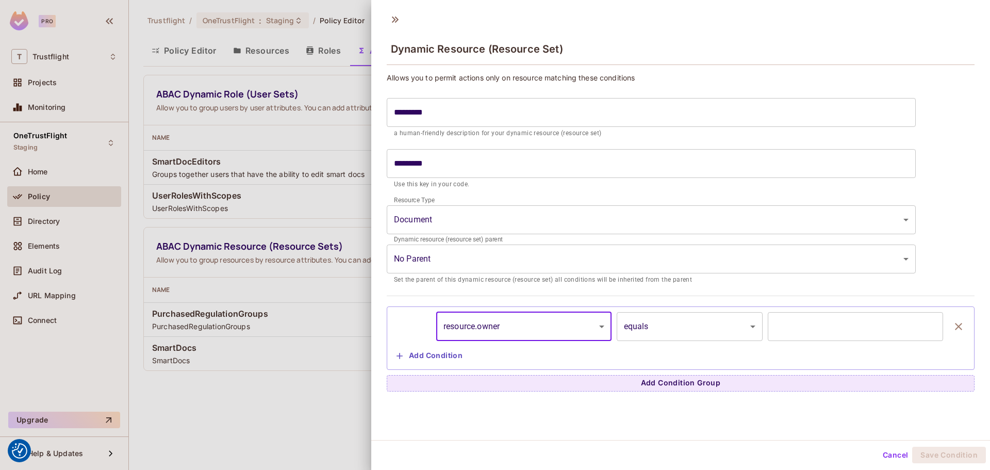
click at [700, 330] on body "We use cookies to enhance your browsing experience, serve personalized ads or c…" at bounding box center [495, 235] width 990 height 470
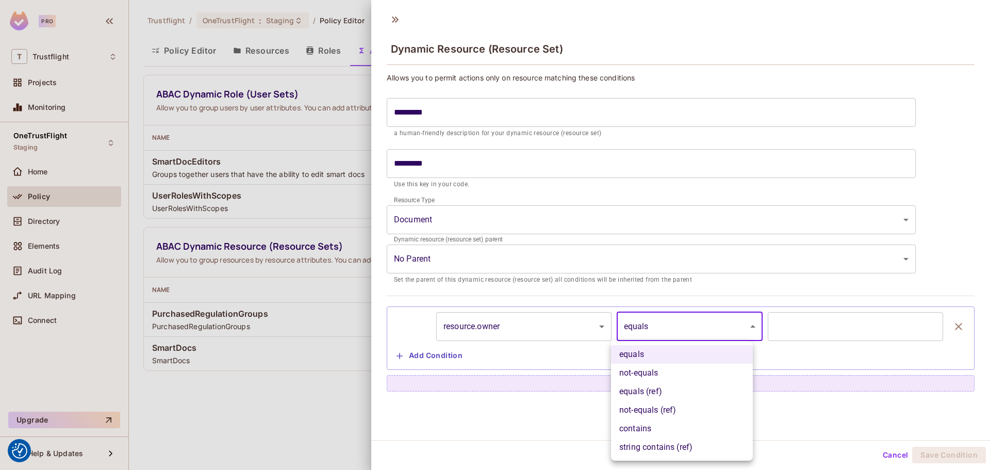
click at [683, 387] on li "equals (ref)" at bounding box center [682, 391] width 142 height 19
type input "**********"
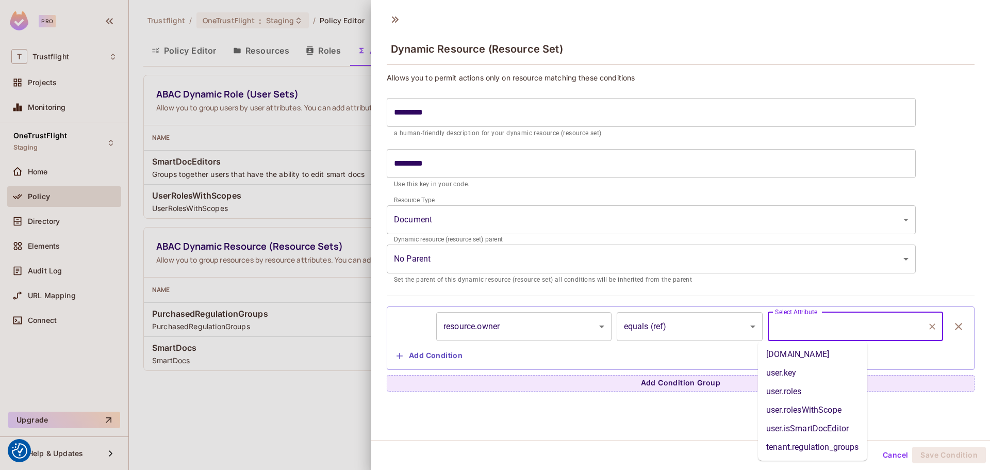
click at [819, 331] on input "Select Attribute" at bounding box center [848, 327] width 151 height 20
click at [829, 371] on li "user.key" at bounding box center [812, 373] width 109 height 19
type input "********"
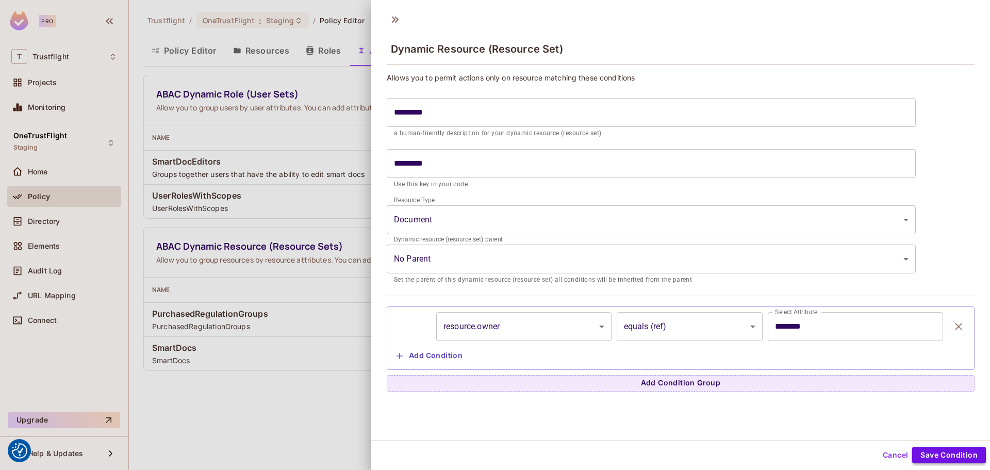
click at [931, 449] on button "Save Condition" at bounding box center [949, 455] width 74 height 17
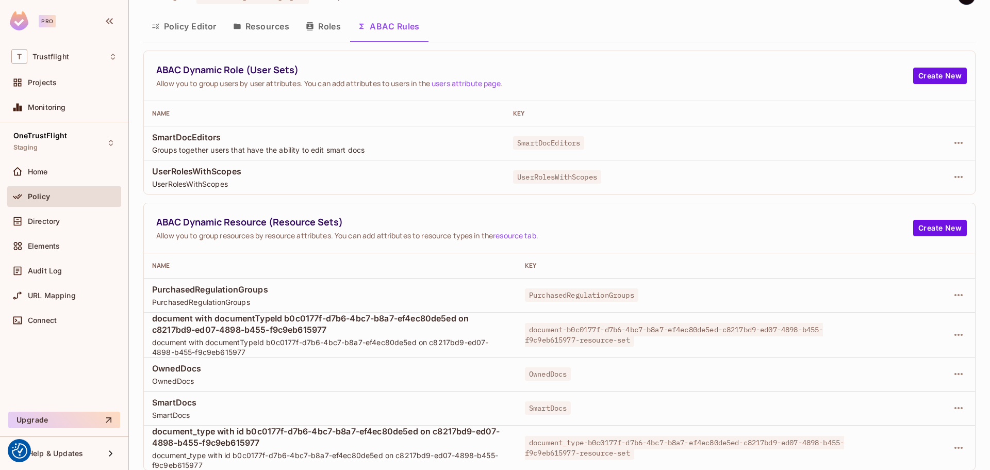
scroll to position [25, 0]
click at [955, 334] on icon "button" at bounding box center [959, 334] width 8 height 2
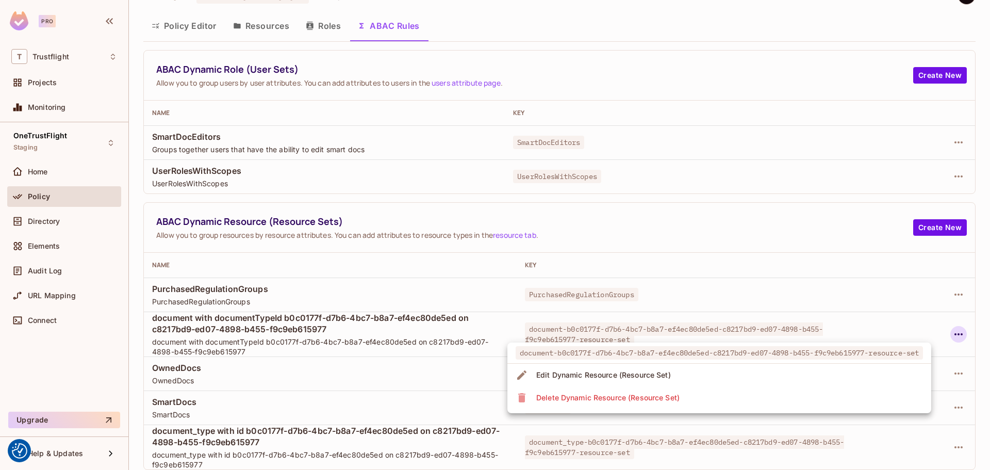
click at [632, 398] on div "Delete Dynamic Resource (Resource Set)" at bounding box center [607, 398] width 143 height 10
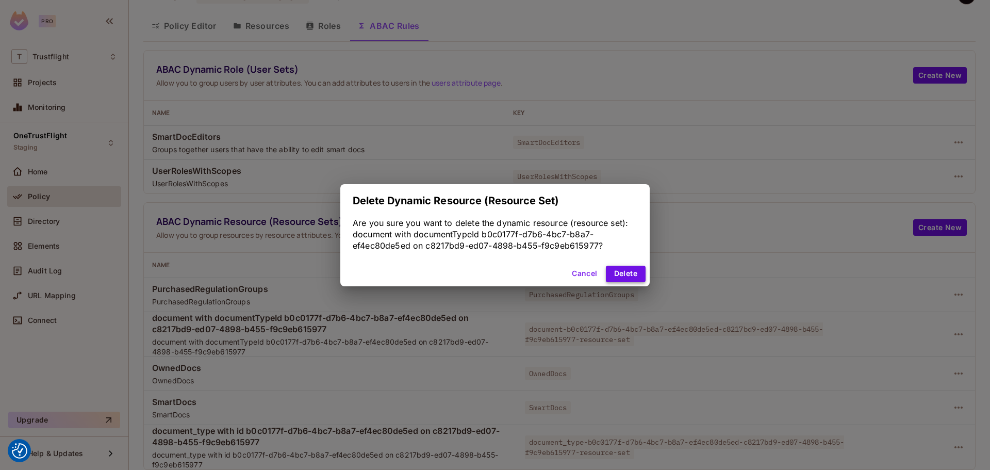
click at [642, 276] on button "Delete" at bounding box center [626, 274] width 40 height 17
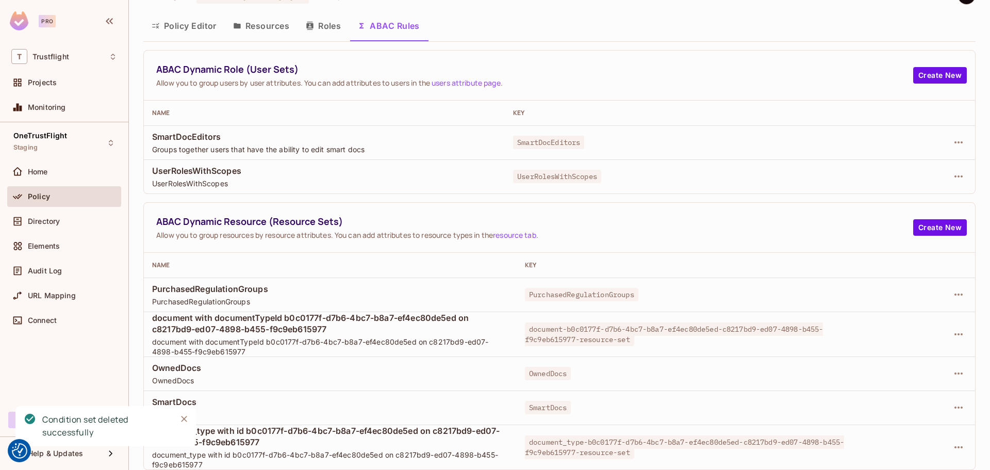
scroll to position [0, 0]
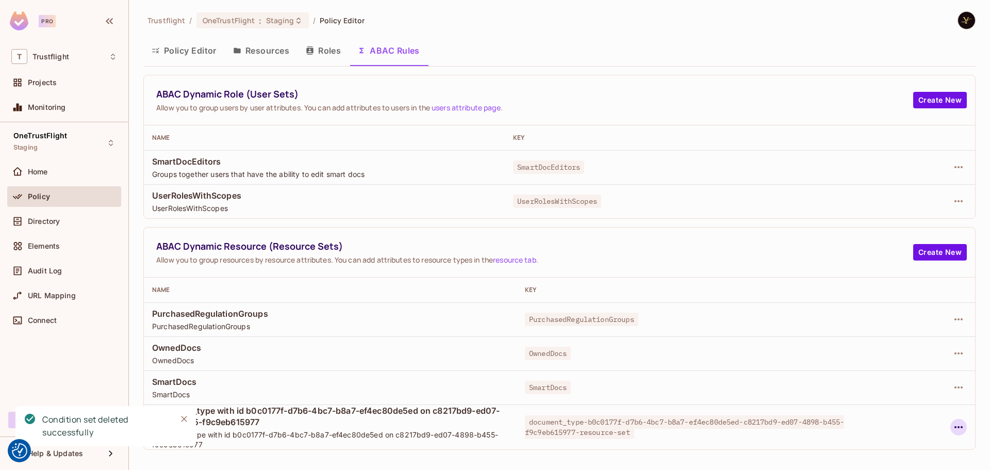
click at [966, 425] on button "button" at bounding box center [959, 427] width 17 height 17
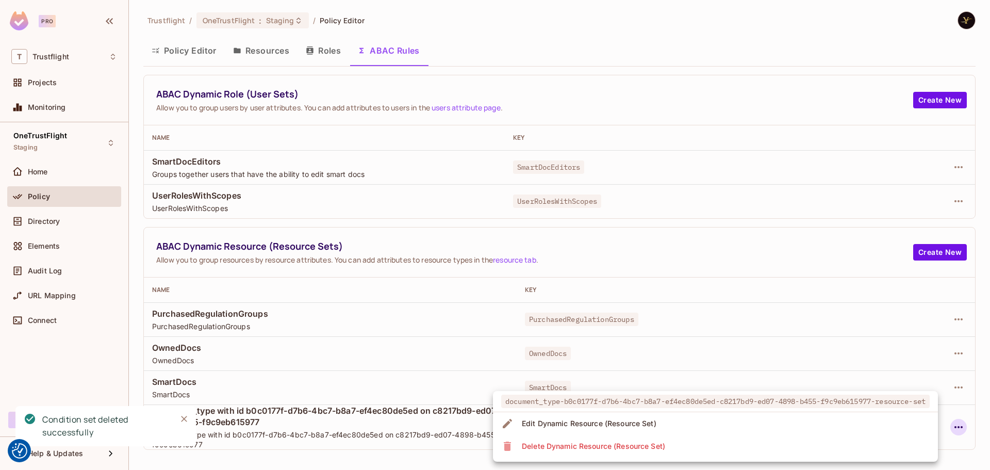
click at [645, 447] on div "Delete Dynamic Resource (Resource Set)" at bounding box center [593, 446] width 143 height 10
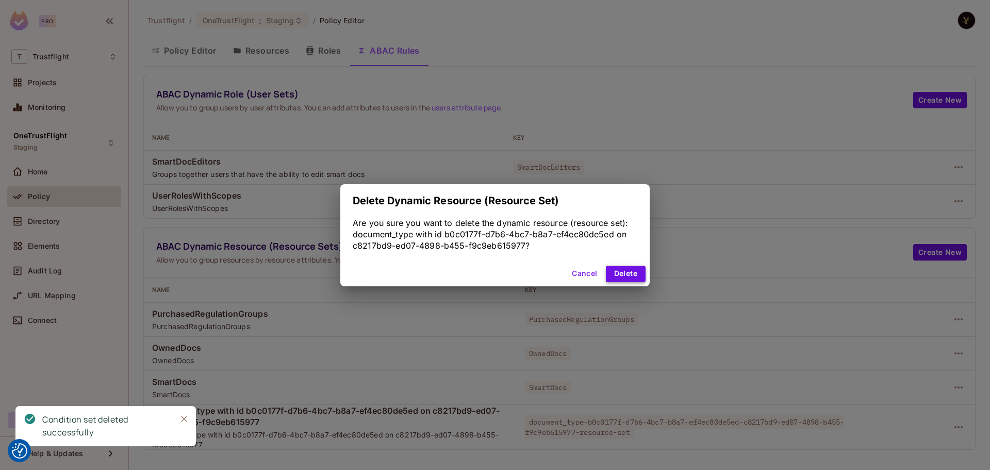
click at [633, 276] on button "Delete" at bounding box center [626, 274] width 40 height 17
